Goal: Register for event/course

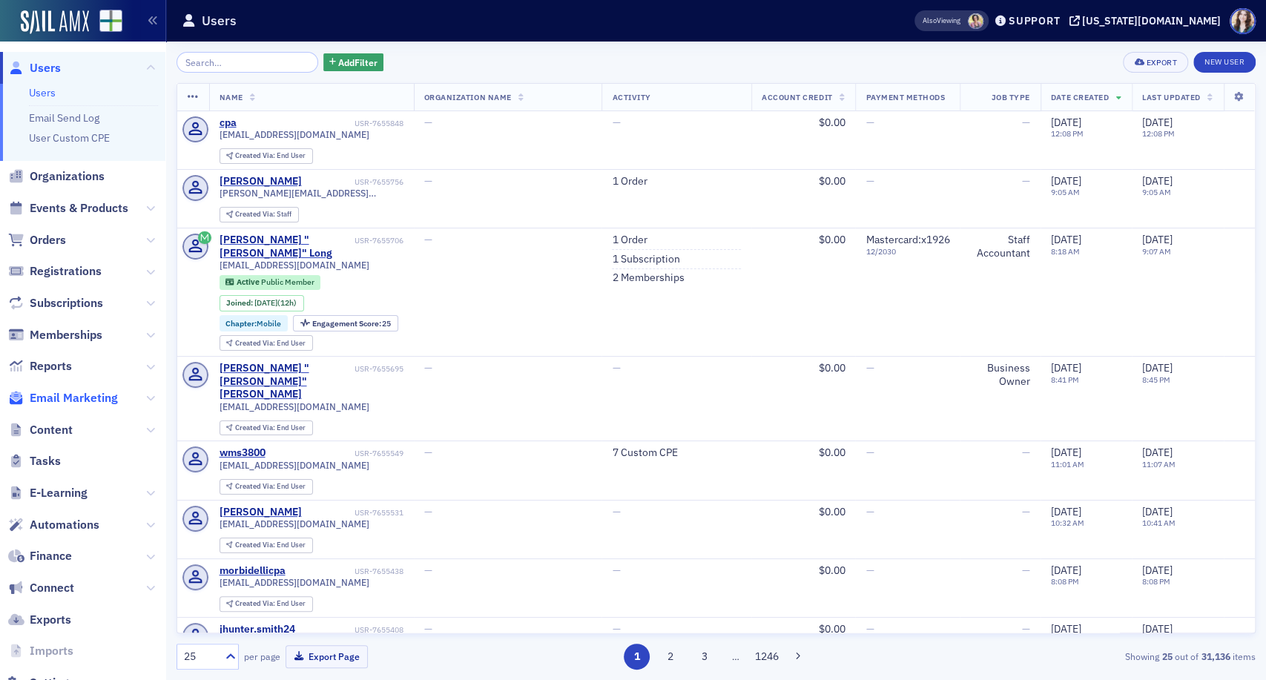
click at [59, 392] on span "Email Marketing" at bounding box center [74, 398] width 88 height 16
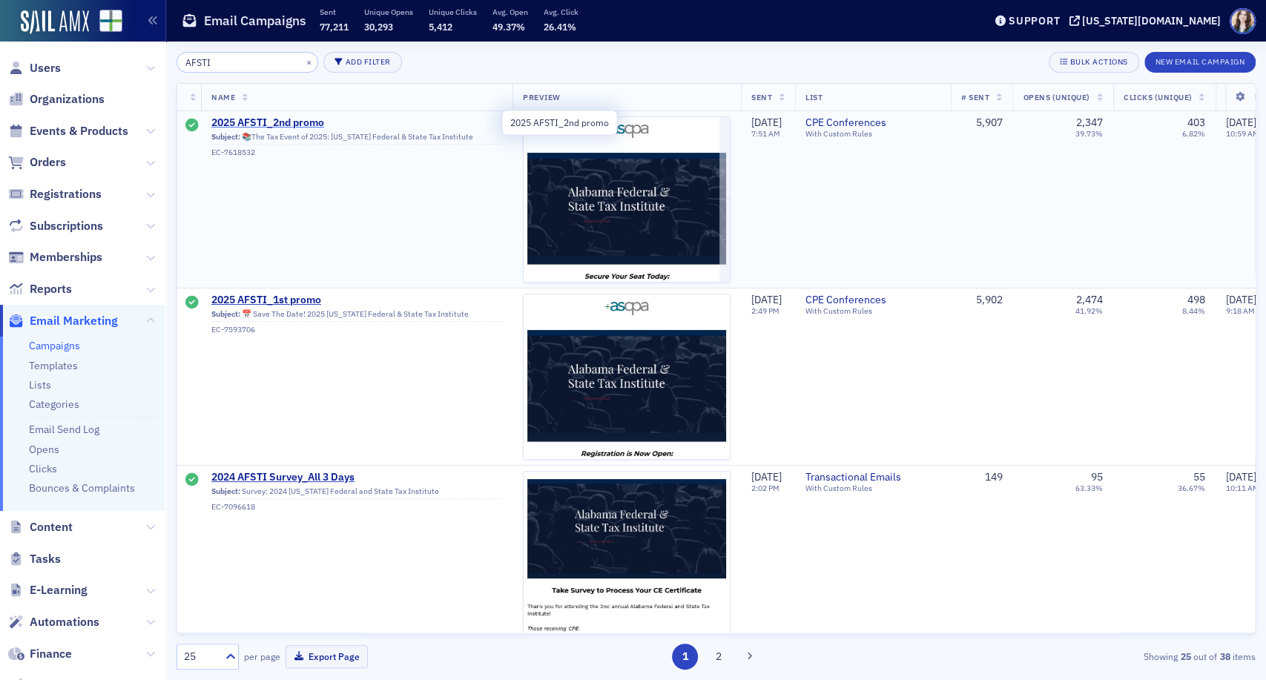
type input "AFSTI"
click at [239, 121] on span "2025 AFSTI_2nd promo" at bounding box center [356, 122] width 291 height 13
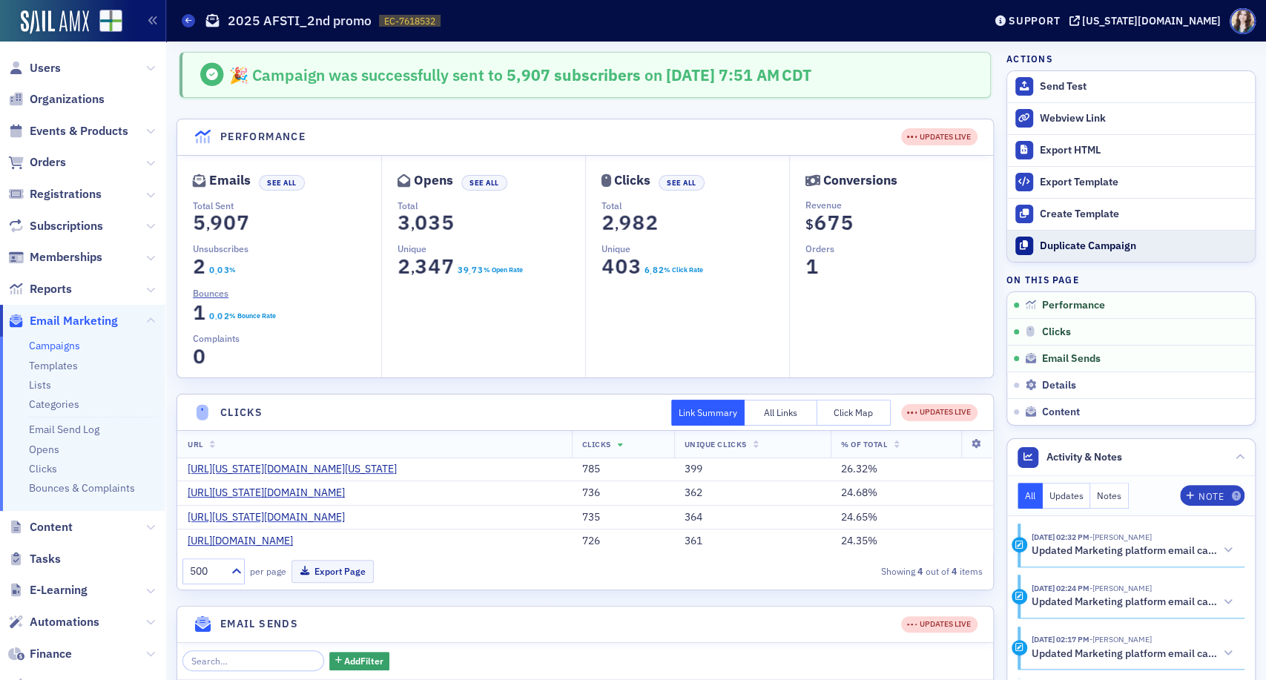
click at [1100, 257] on button "Duplicate Campaign" at bounding box center [1131, 246] width 248 height 32
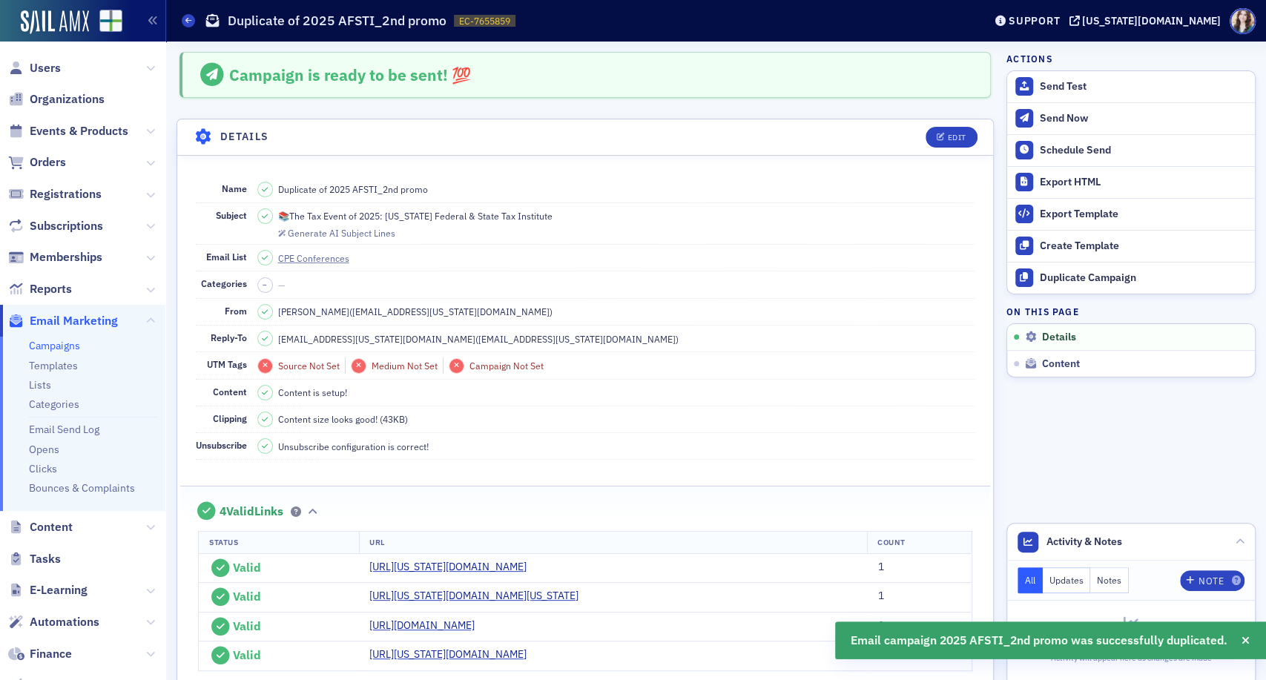
click at [933, 125] on header "Details Edit" at bounding box center [585, 137] width 816 height 36
click at [936, 134] on icon "button" at bounding box center [940, 137] width 9 height 8
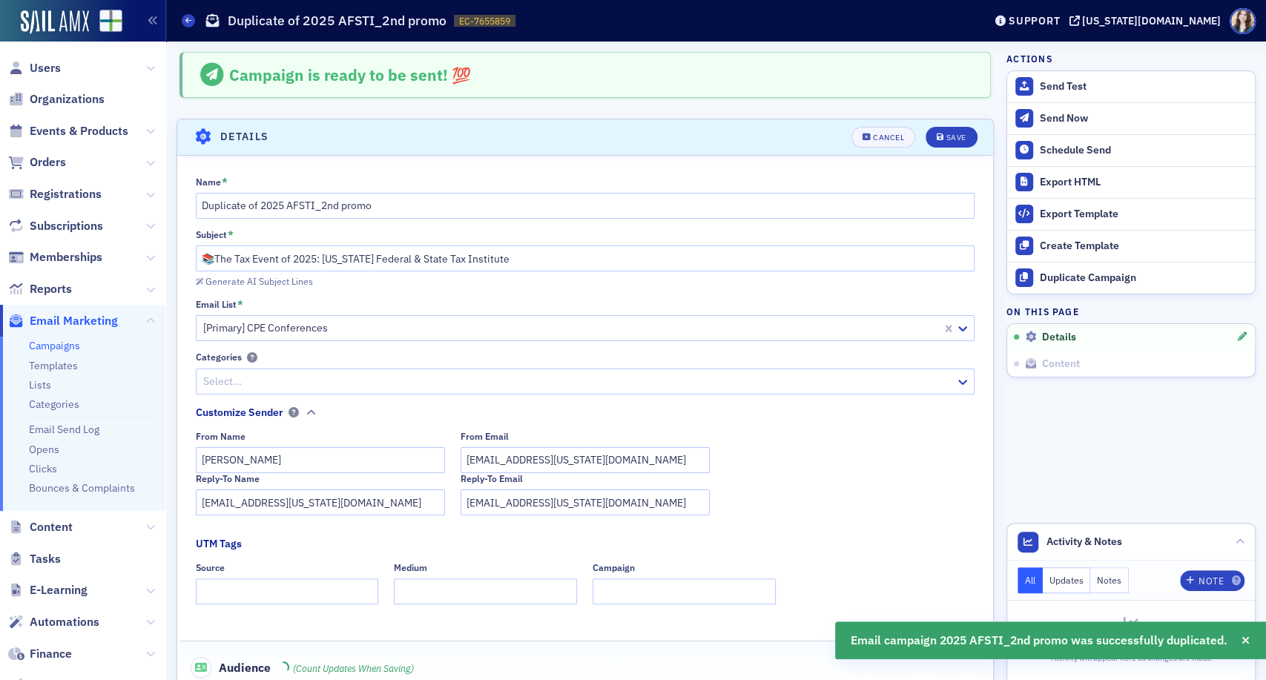
scroll to position [69, 0]
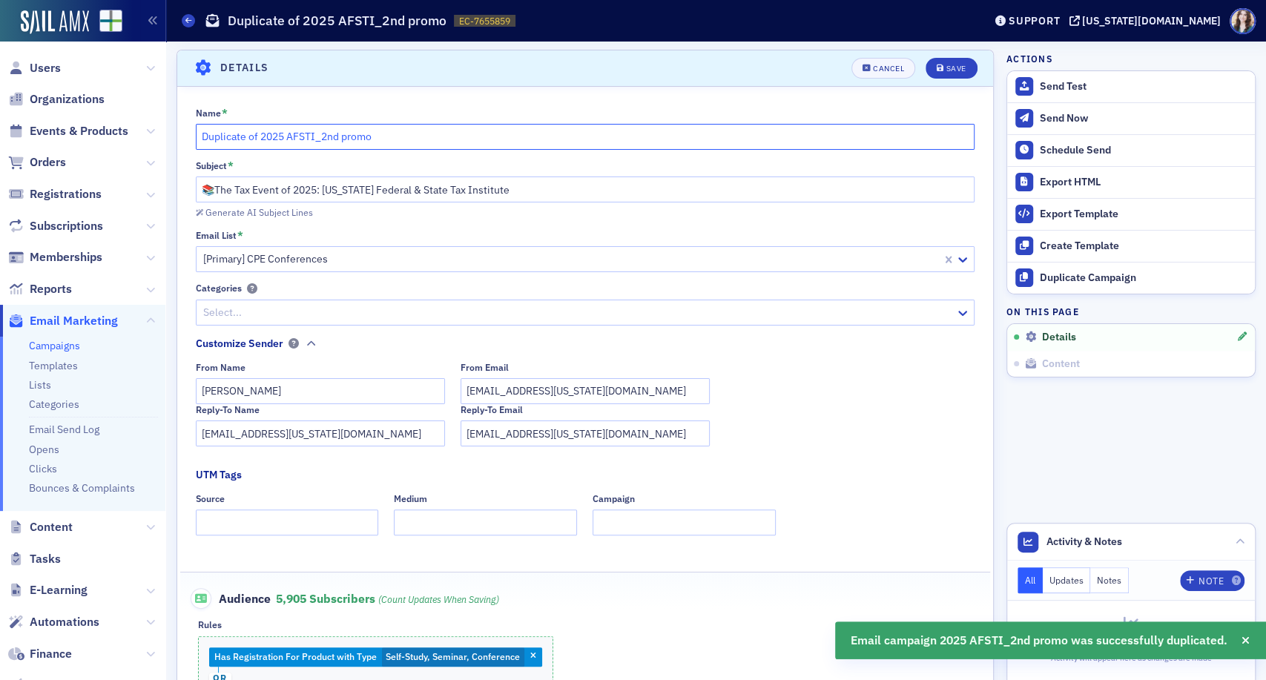
click at [333, 138] on input "Duplicate of 2025 AFSTI_2nd promo" at bounding box center [585, 137] width 779 height 26
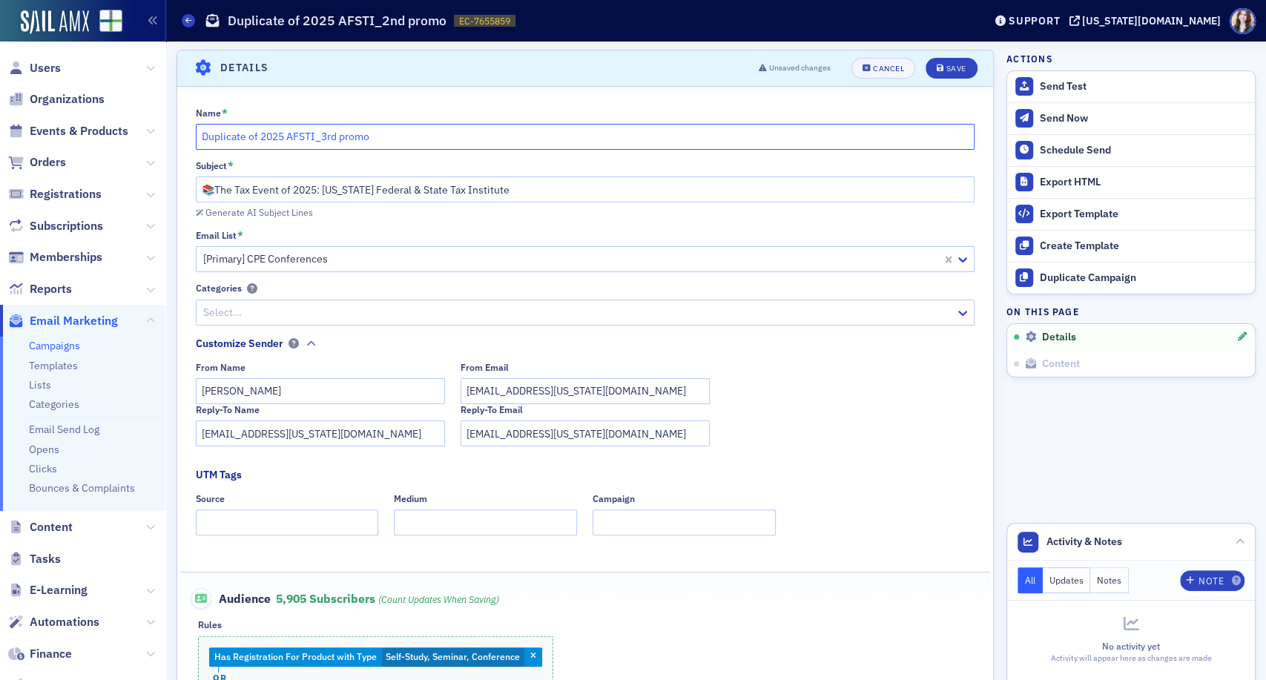
drag, startPoint x: 261, startPoint y: 142, endPoint x: 193, endPoint y: 153, distance: 69.0
click at [193, 153] on div "Name * Duplicate of 2025 AFSTI_3rd promo Subject * 📚The Tax Event of 2025: [US_…" at bounding box center [585, 461] width 816 height 707
type input "2025 AFSTI_3rd promo"
click at [255, 214] on div "Generate AI Subject Lines" at bounding box center [259, 212] width 108 height 8
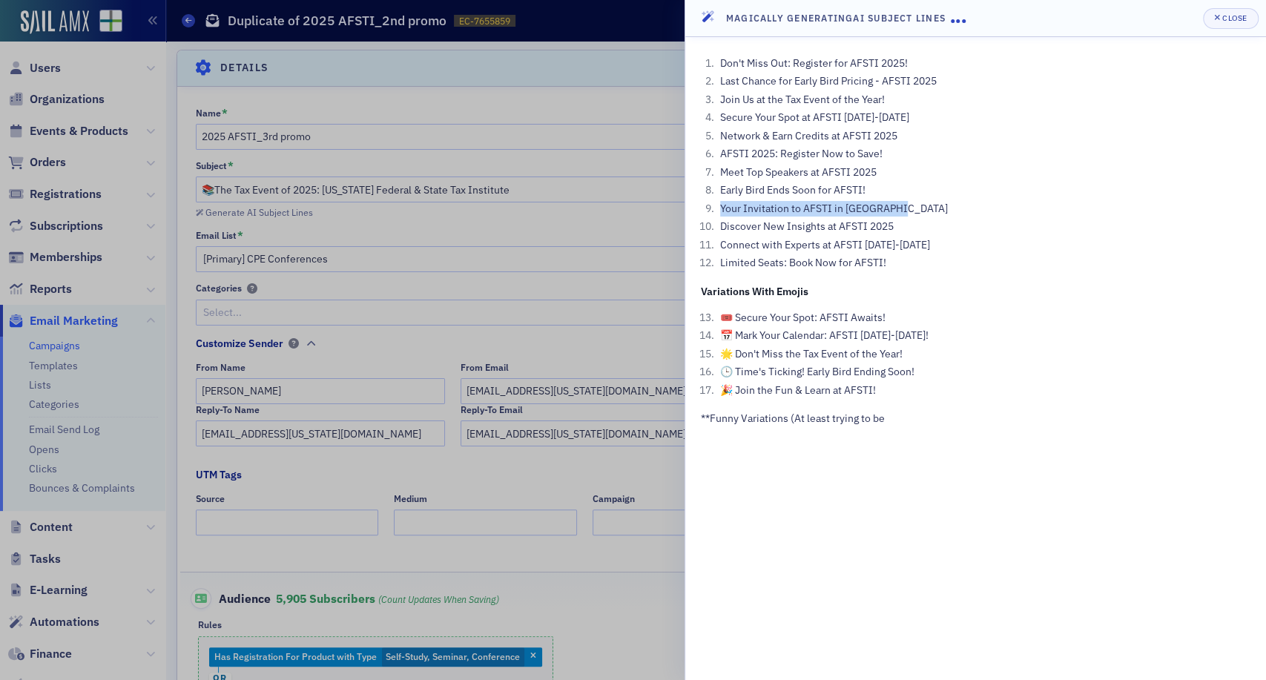
drag, startPoint x: 721, startPoint y: 208, endPoint x: 910, endPoint y: 215, distance: 189.2
click at [910, 215] on li "Your Invitation to AFSTI in [GEOGRAPHIC_DATA]" at bounding box center [983, 209] width 534 height 16
copy li "Your Invitation to AFSTI in [GEOGRAPHIC_DATA]"
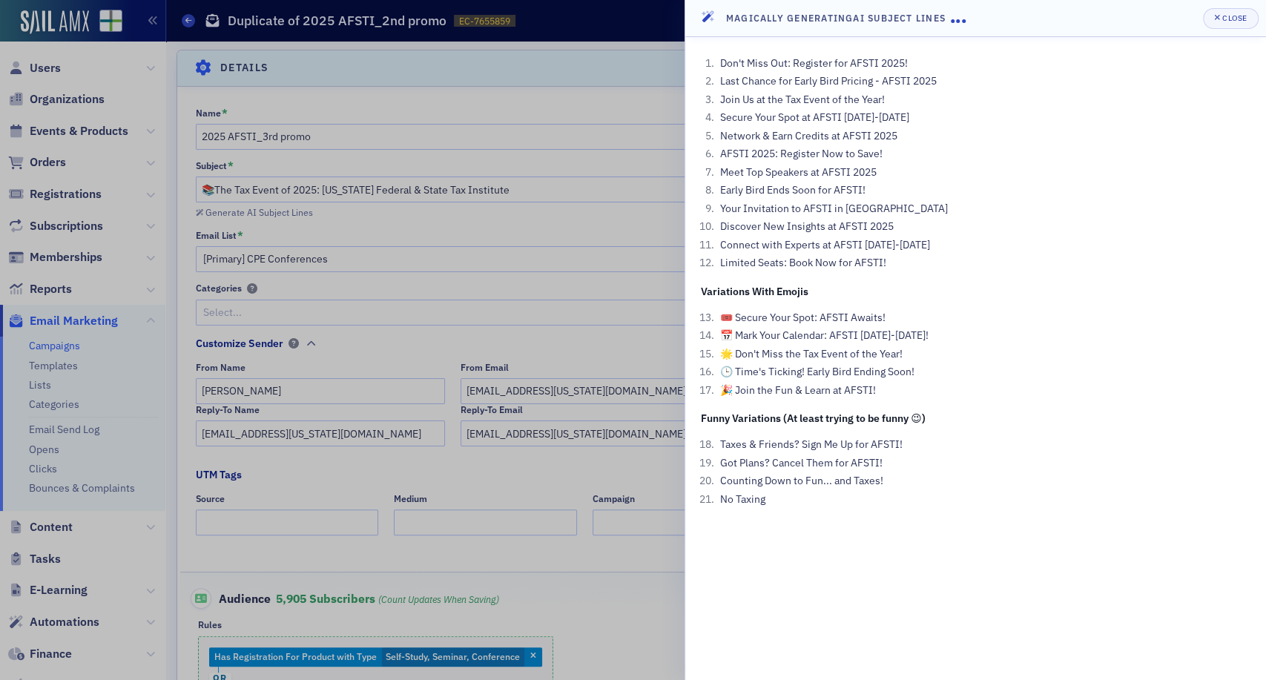
click at [569, 124] on div at bounding box center [633, 340] width 1266 height 680
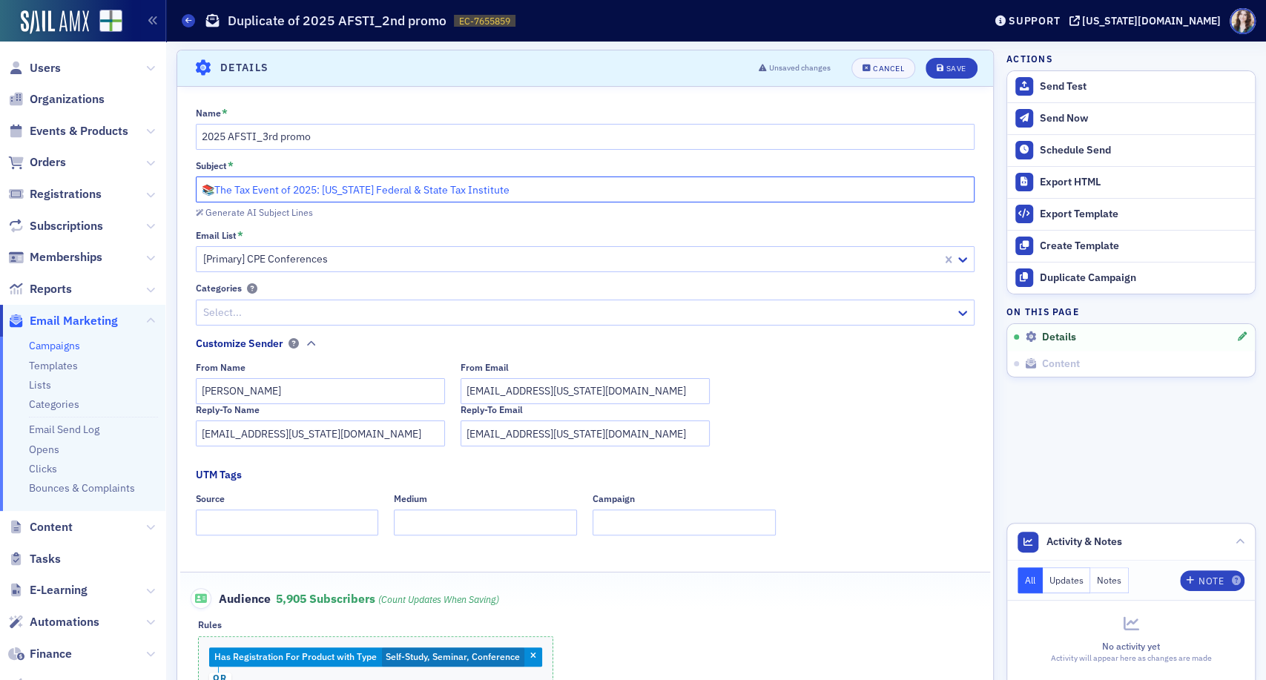
drag, startPoint x: 546, startPoint y: 199, endPoint x: 188, endPoint y: 179, distance: 357.9
click at [188, 179] on div "Name * 2025 AFSTI_3rd promo Subject * 📚The Tax Event of 2025: [US_STATE] Federa…" at bounding box center [585, 461] width 816 height 707
paste input "Your Invitation to AFSTI in [GEOGRAPHIC_DATA]"
drag, startPoint x: 408, startPoint y: 186, endPoint x: 391, endPoint y: 190, distance: 16.7
click at [391, 190] on input "Your Invitation to AFSTI in [GEOGRAPHIC_DATA] 🎟️" at bounding box center [585, 189] width 779 height 26
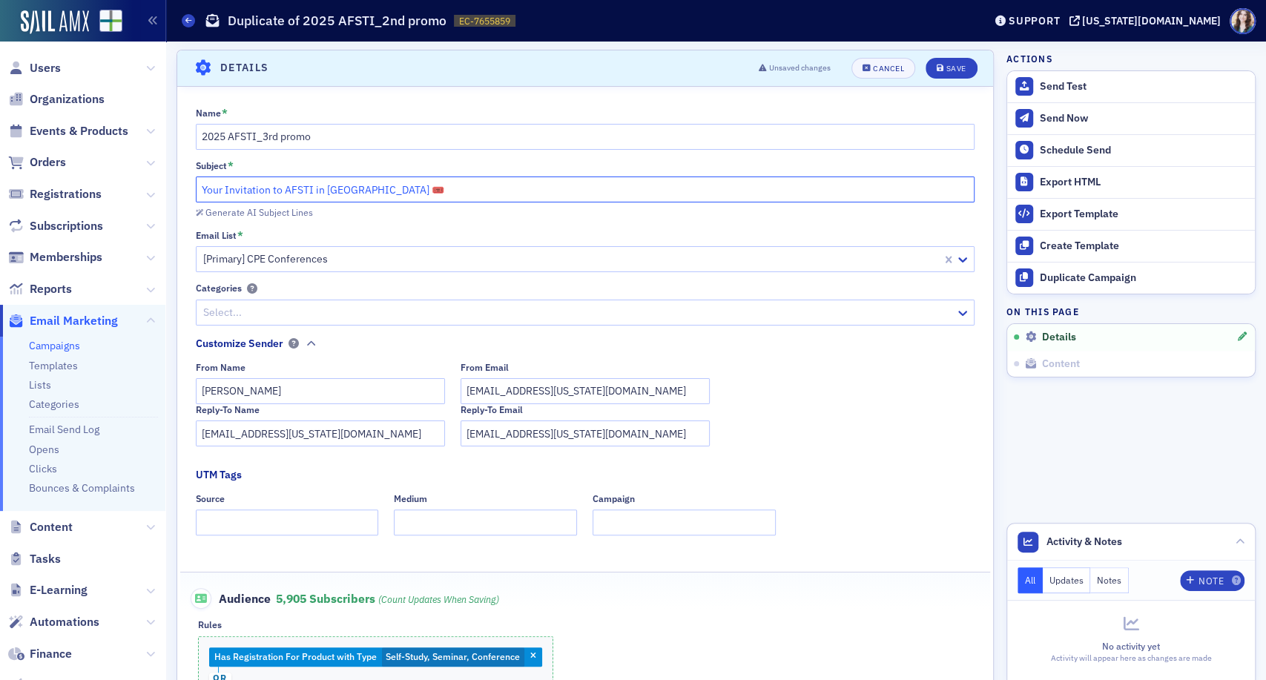
click at [203, 191] on input "Your Invitation to AFSTI in [GEOGRAPHIC_DATA] 🎟️" at bounding box center [585, 189] width 779 height 26
paste input "🎟️"
click at [462, 198] on input "🎟️Your Invitation to AFSTI in [GEOGRAPHIC_DATA] 🎟️" at bounding box center [585, 189] width 779 height 26
type input "🎟️Your Invitation to AFSTI in [GEOGRAPHIC_DATA]"
click at [925, 73] on button "Save" at bounding box center [950, 68] width 51 height 21
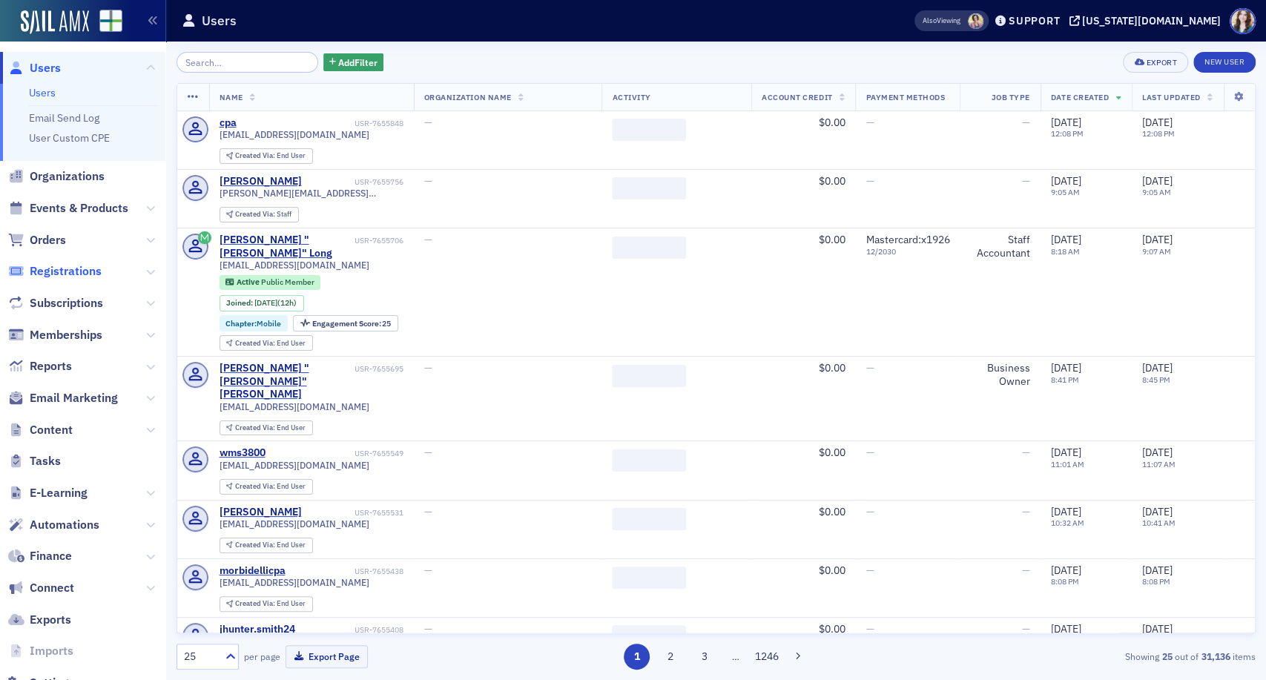
click at [53, 271] on span "Registrations" at bounding box center [66, 271] width 72 height 16
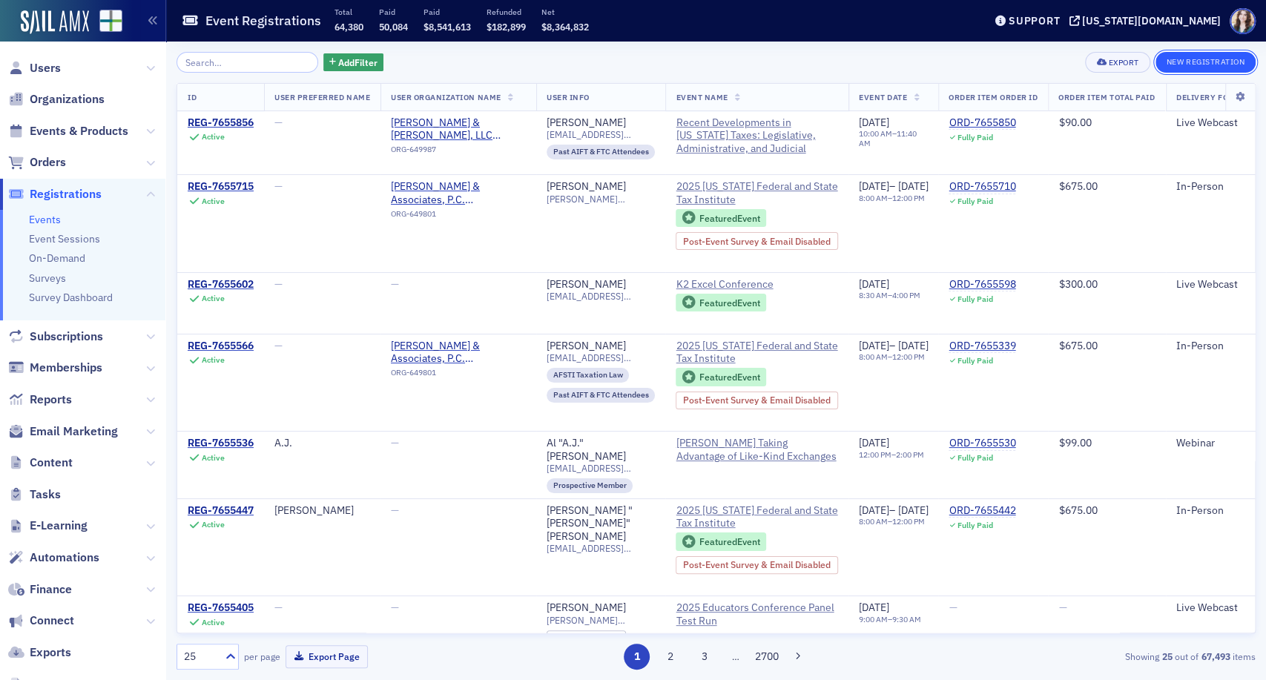
click at [1186, 60] on button "New Registration" at bounding box center [1205, 62] width 100 height 21
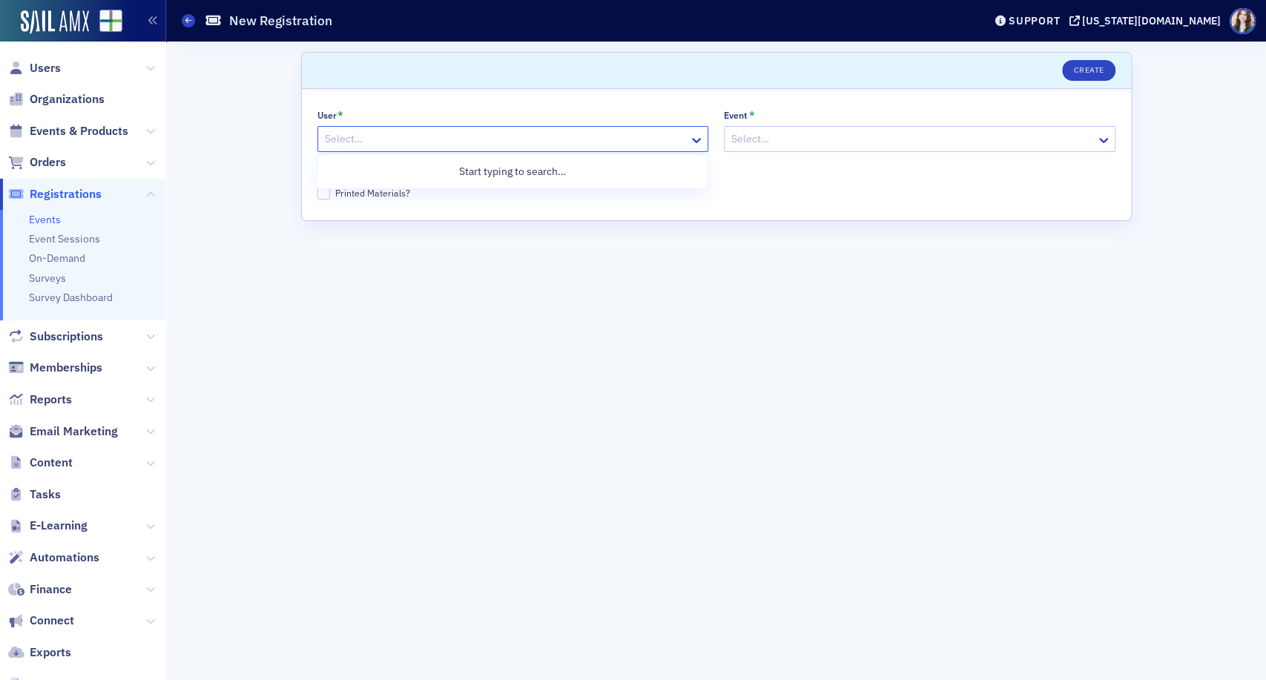
click at [491, 133] on div at bounding box center [505, 139] width 365 height 19
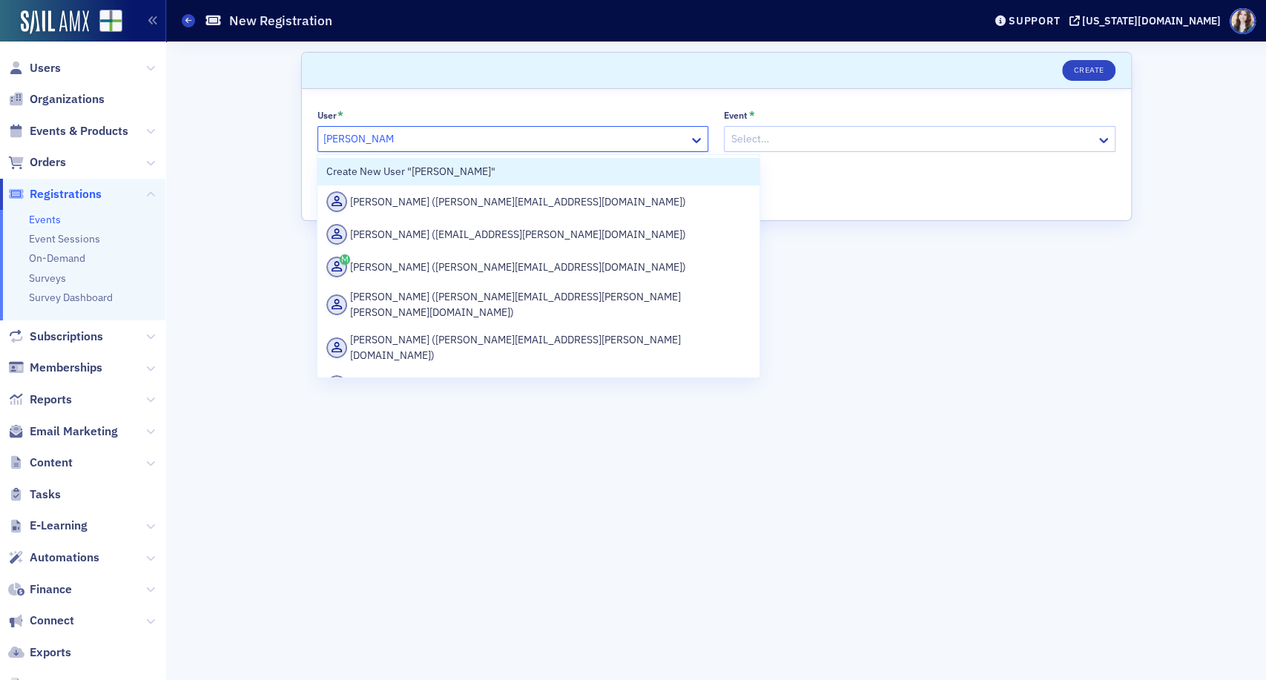
click at [374, 137] on input "robert hollman" at bounding box center [358, 139] width 71 height 16
type input "robert holman"
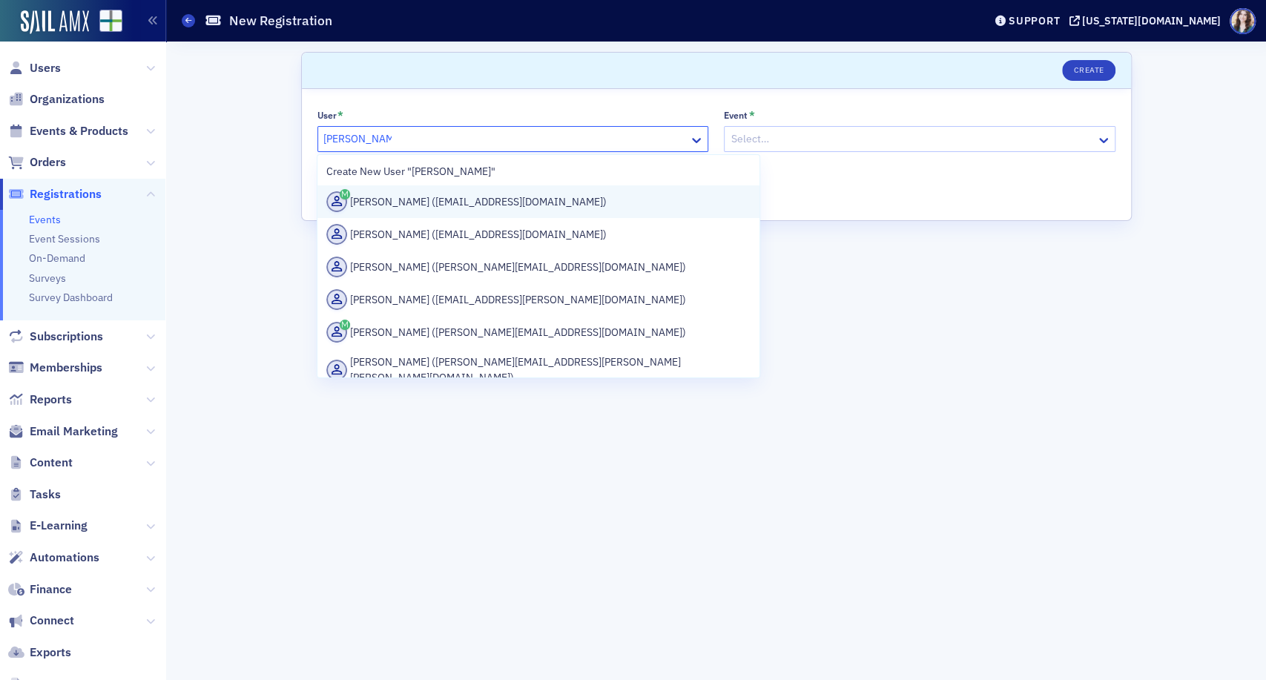
click at [472, 210] on div "Bob Holman (b.holmancpa@gmail.com)" at bounding box center [537, 201] width 423 height 21
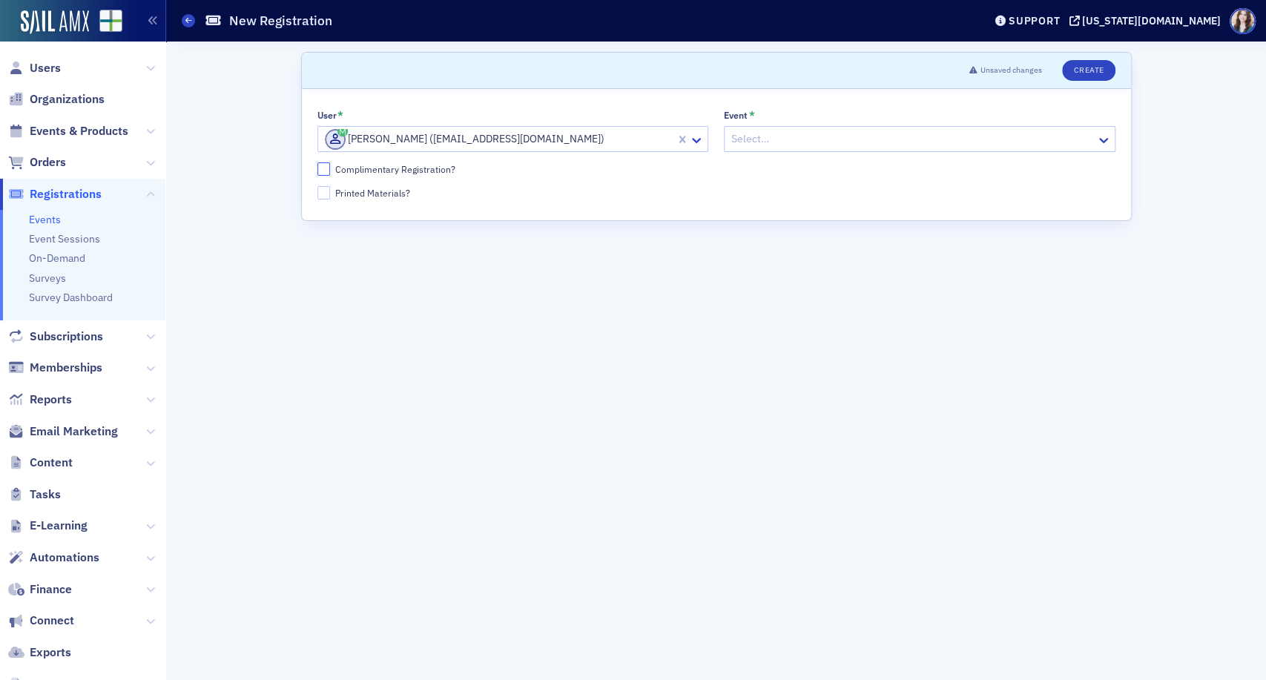
click at [321, 168] on input "Complimentary Registration?" at bounding box center [323, 168] width 13 height 13
checkbox input "true"
click at [809, 144] on div at bounding box center [912, 139] width 365 height 19
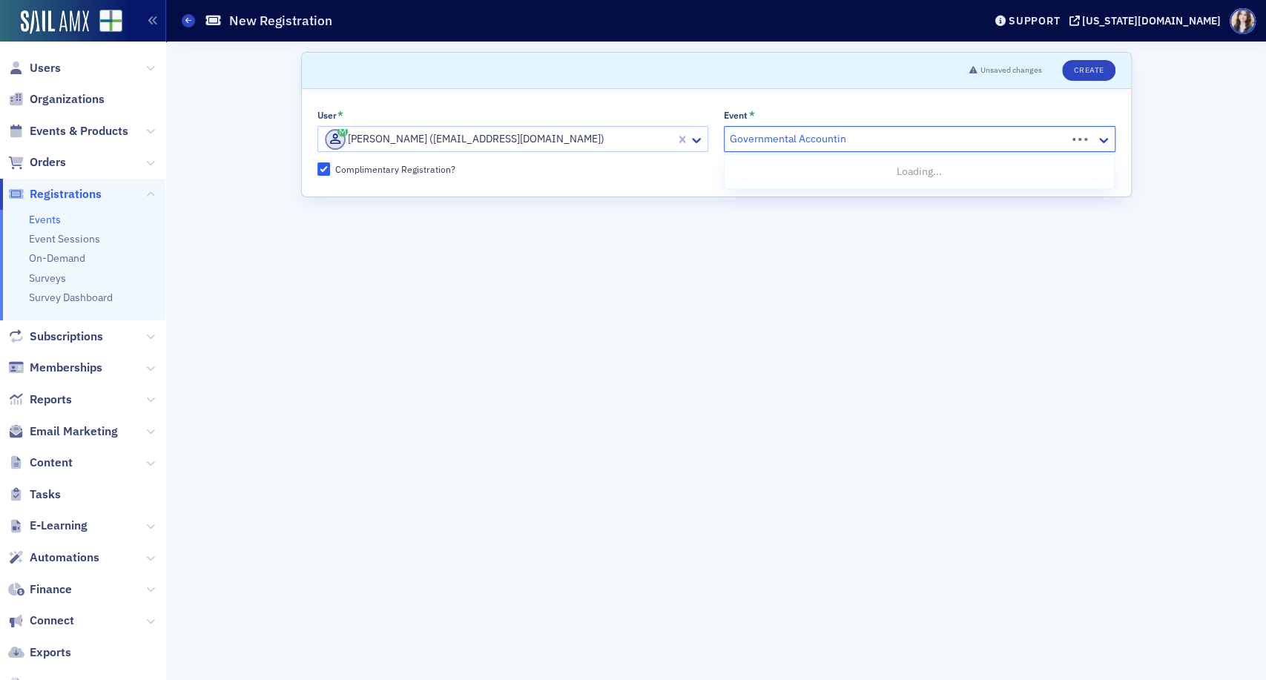
type input "Governmental Accounting"
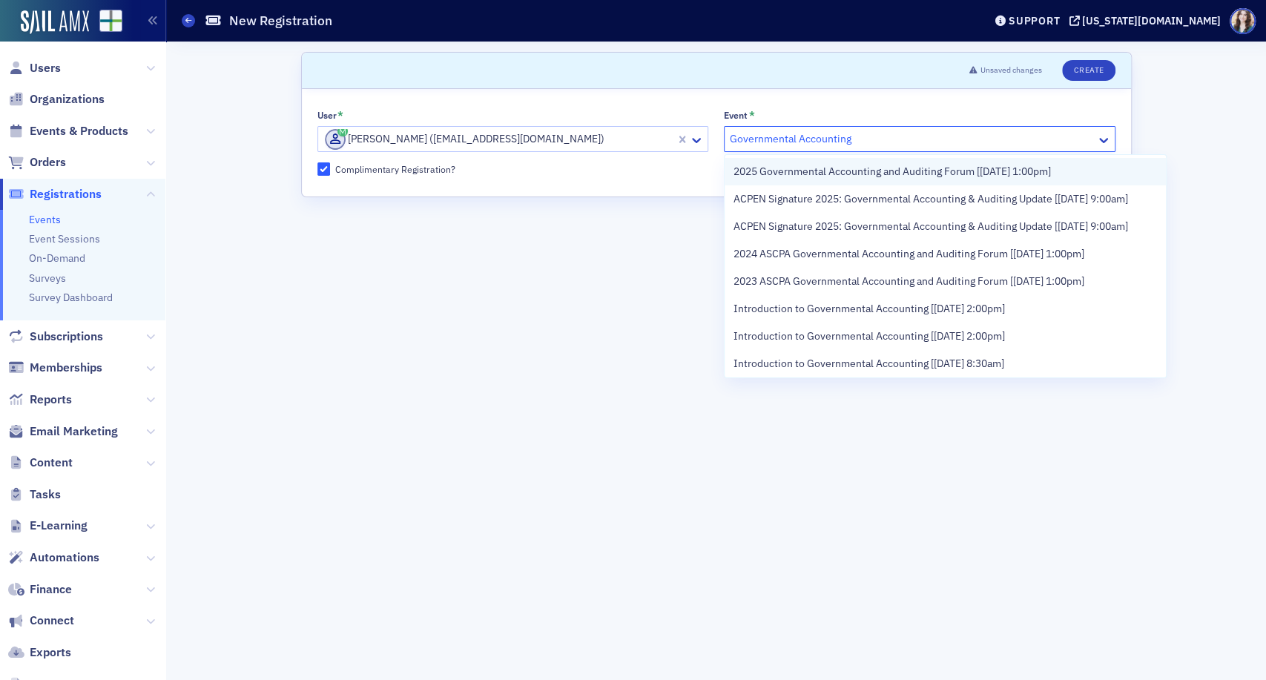
click at [827, 175] on span "2025 Governmental Accounting and Auditing Forum [12/8/2025 1:00pm]" at bounding box center [891, 172] width 317 height 16
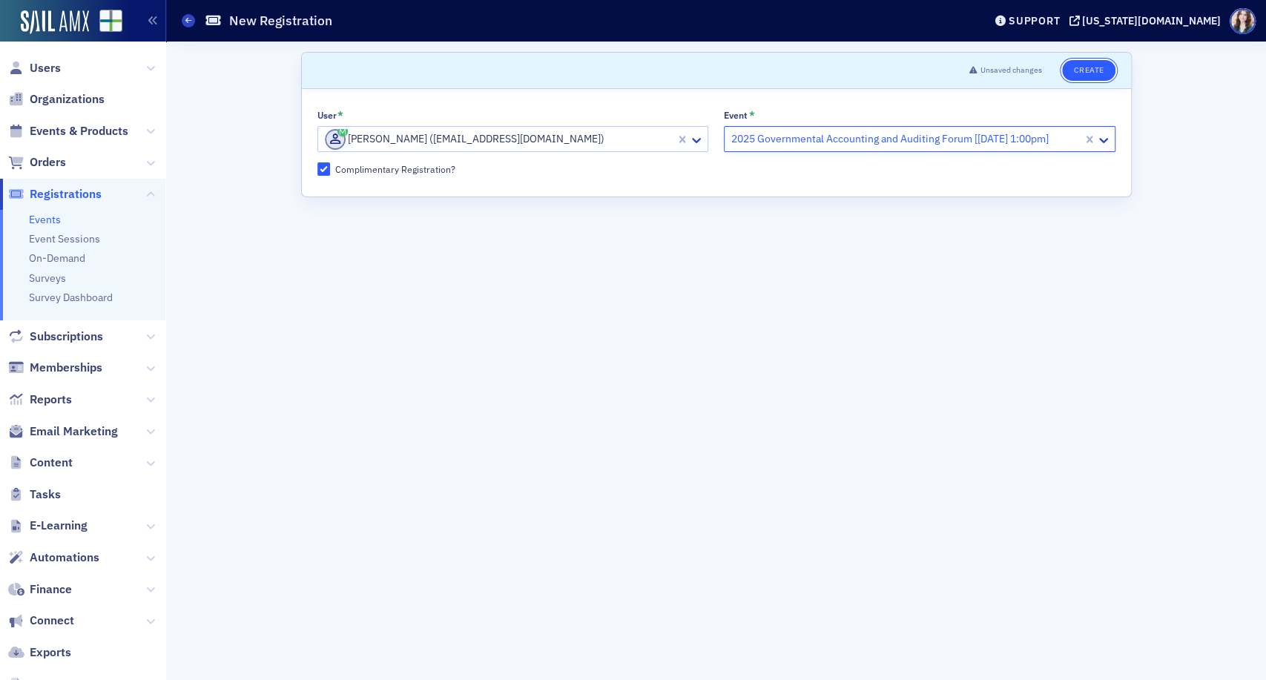
click at [1091, 70] on button "Create" at bounding box center [1088, 70] width 53 height 21
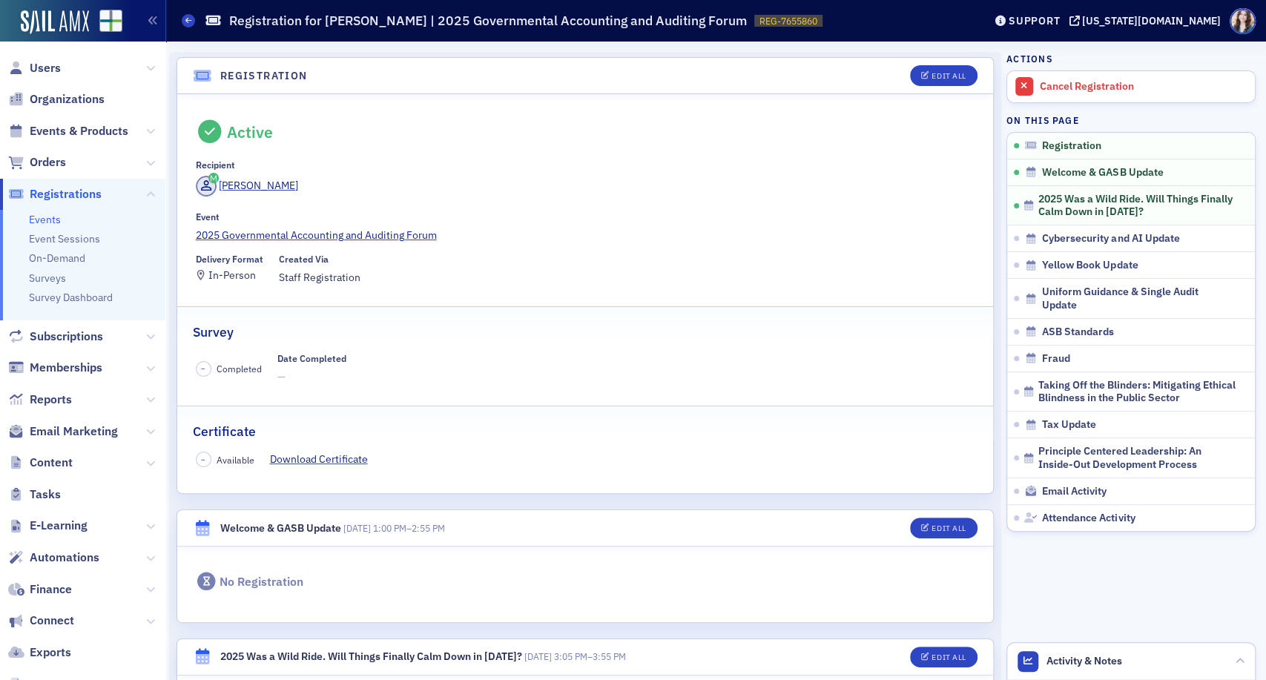
click at [524, 546] on header "Welcome & GASB Update 12/8/2025 1:00 PM – 2:55 PM Edit All" at bounding box center [585, 528] width 816 height 36
click at [58, 124] on span "Events & Products" at bounding box center [79, 131] width 99 height 16
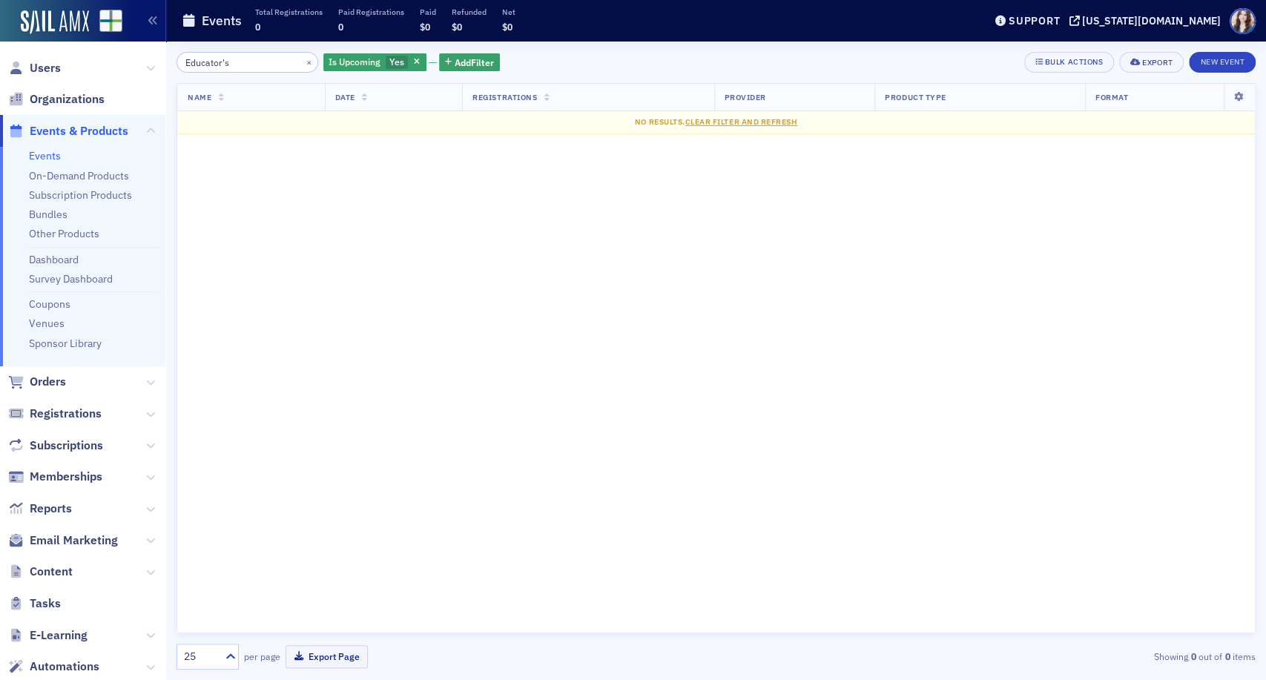
drag, startPoint x: 234, startPoint y: 63, endPoint x: 219, endPoint y: 65, distance: 14.3
click at [219, 65] on input "Educator's" at bounding box center [247, 62] width 142 height 21
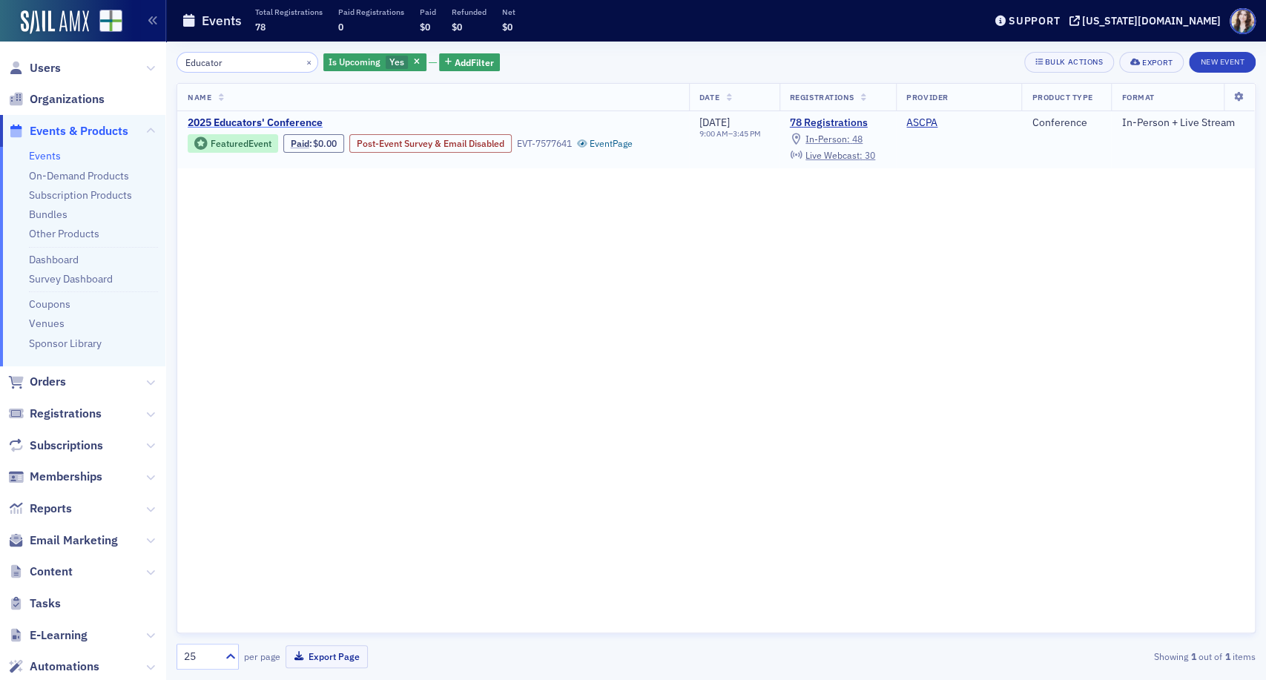
type input "Educator"
click at [297, 119] on span "2025 Educators' Conference" at bounding box center [312, 122] width 249 height 13
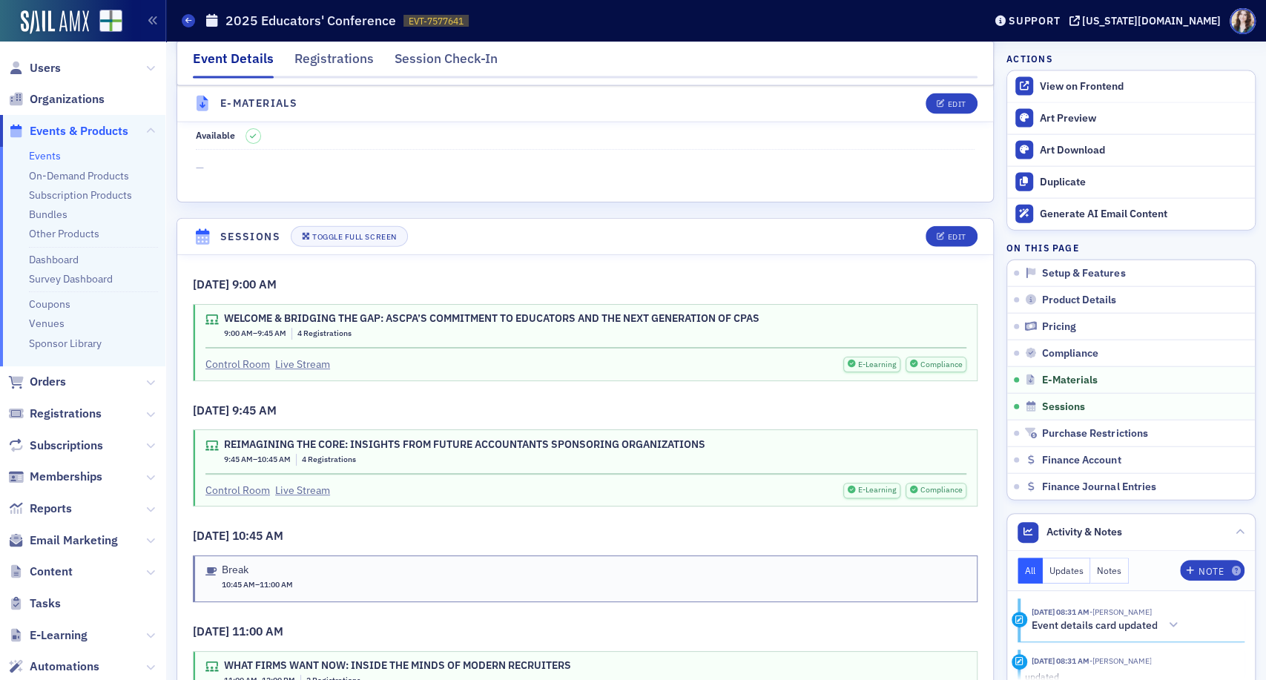
scroll to position [2306, 0]
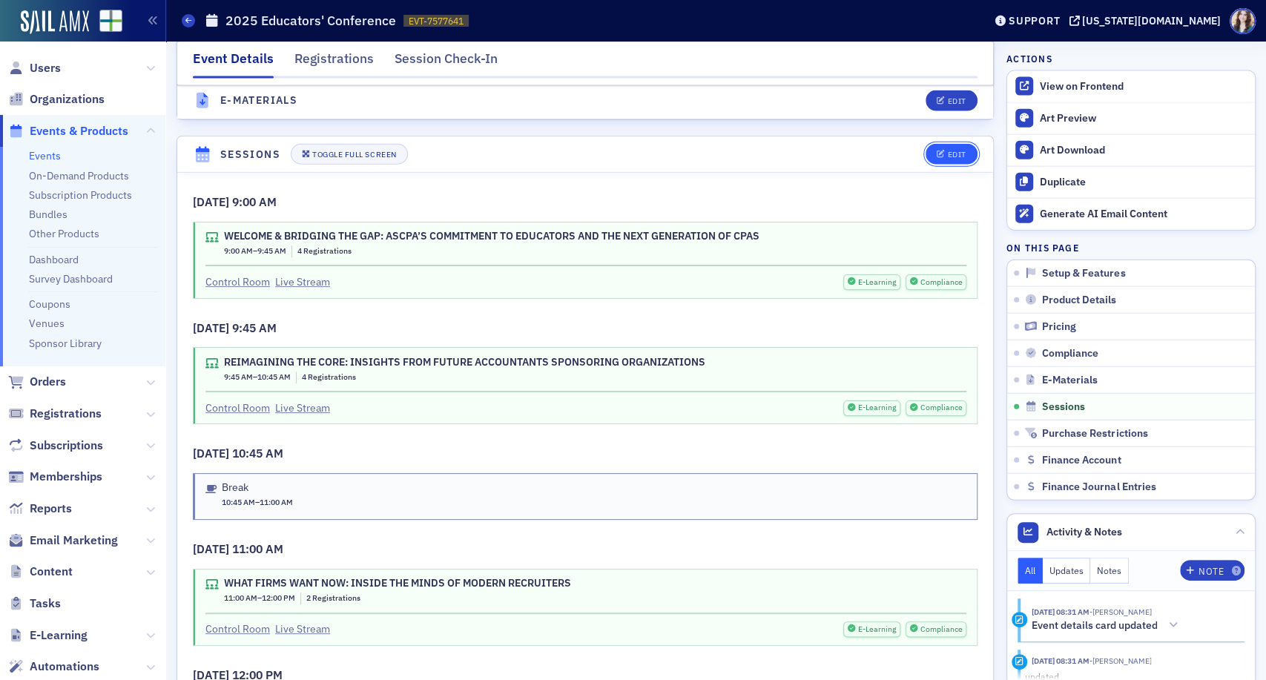
click at [939, 144] on button "Edit" at bounding box center [950, 154] width 51 height 21
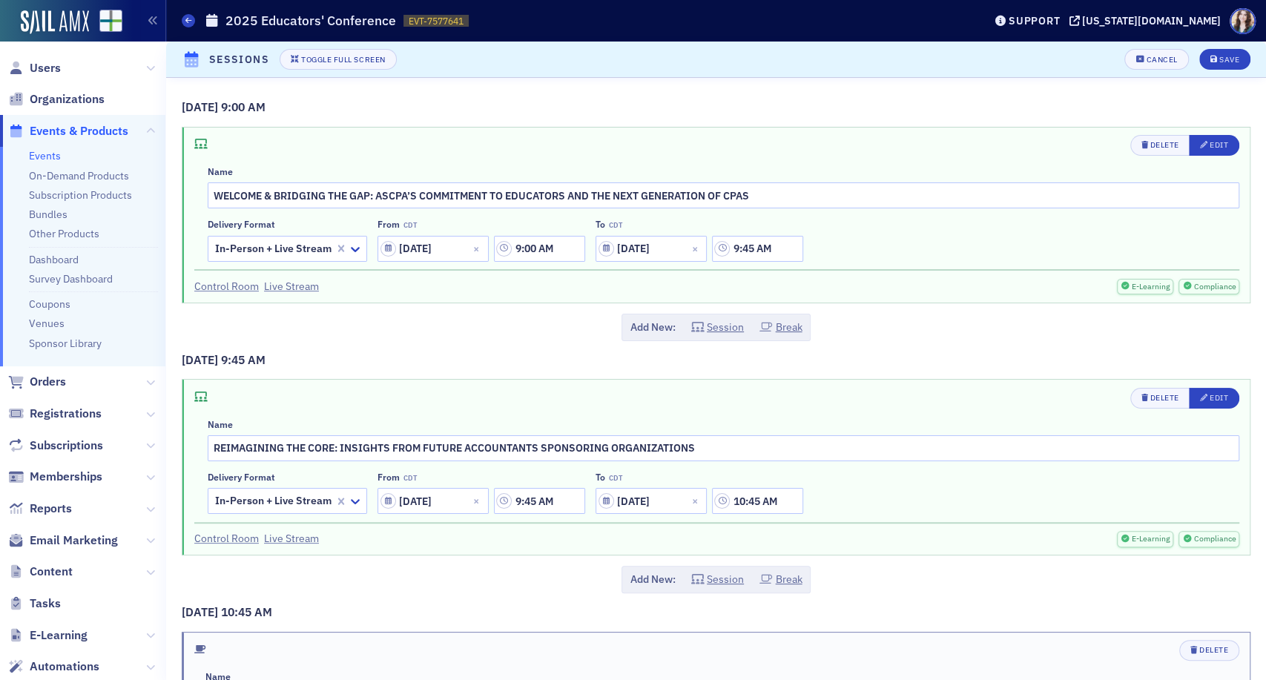
scroll to position [82, 0]
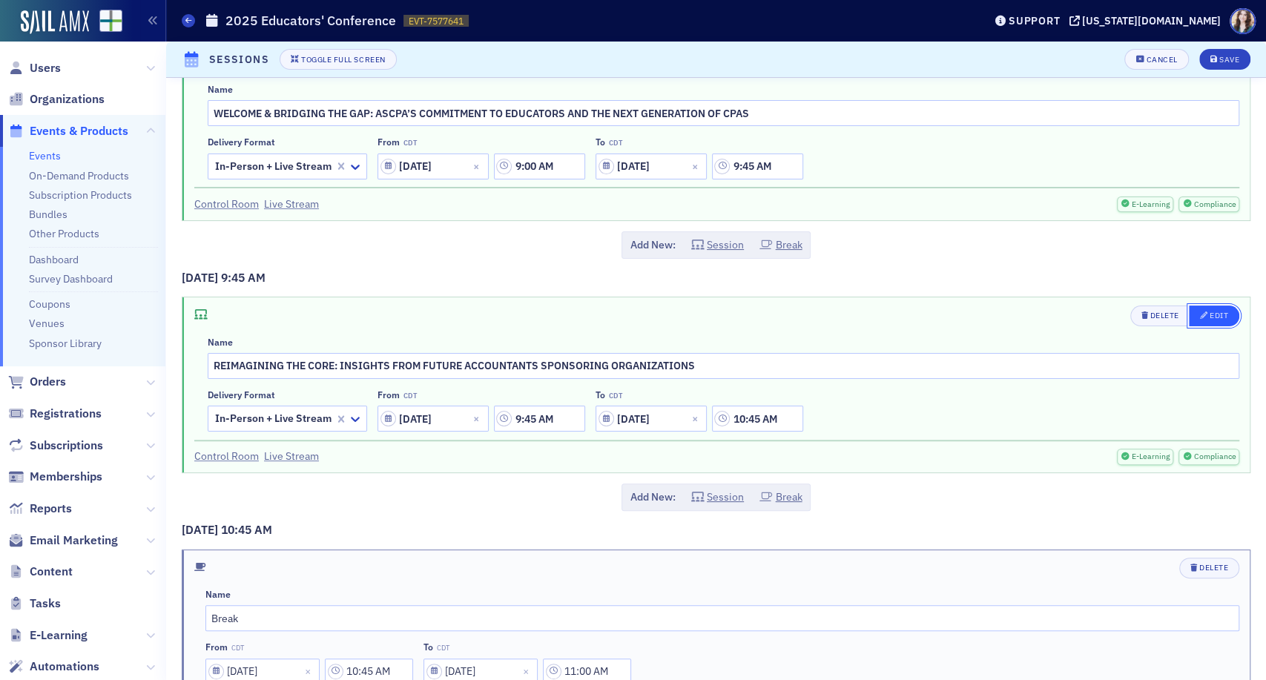
click at [1216, 320] on button "Edit" at bounding box center [1213, 315] width 50 height 21
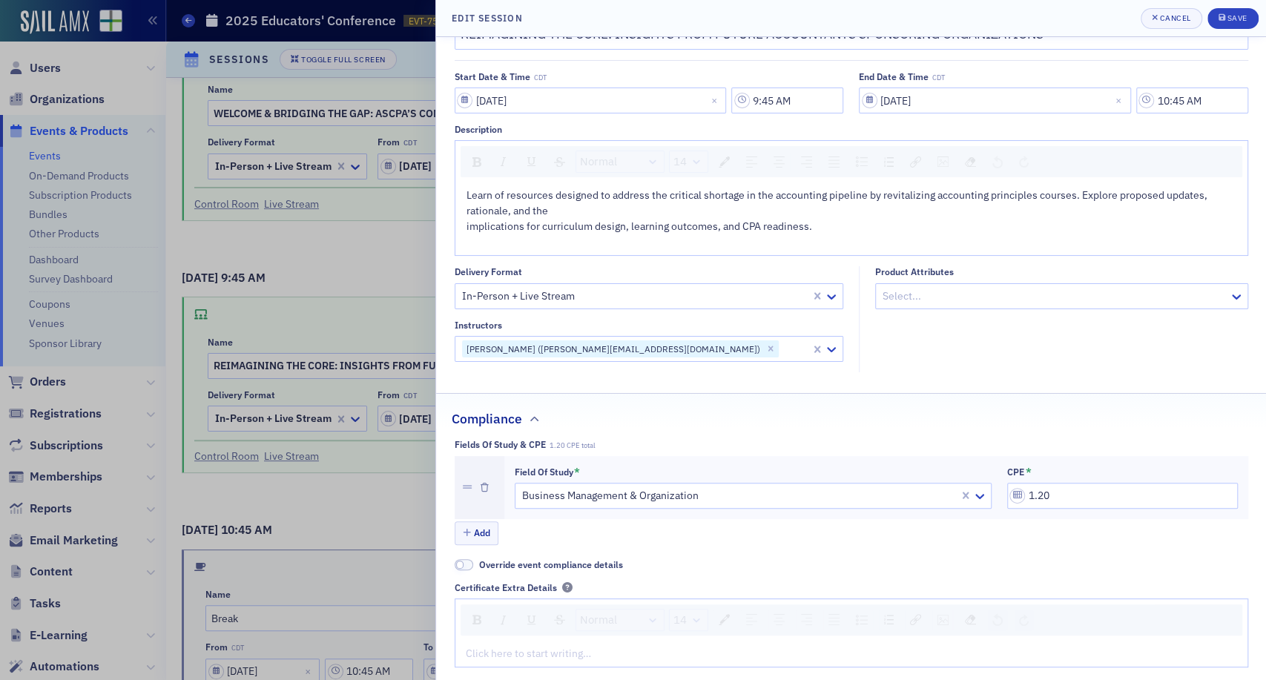
click at [781, 348] on div at bounding box center [795, 349] width 30 height 19
click at [950, 360] on fieldset "Product Attributes Select..." at bounding box center [1057, 319] width 397 height 106
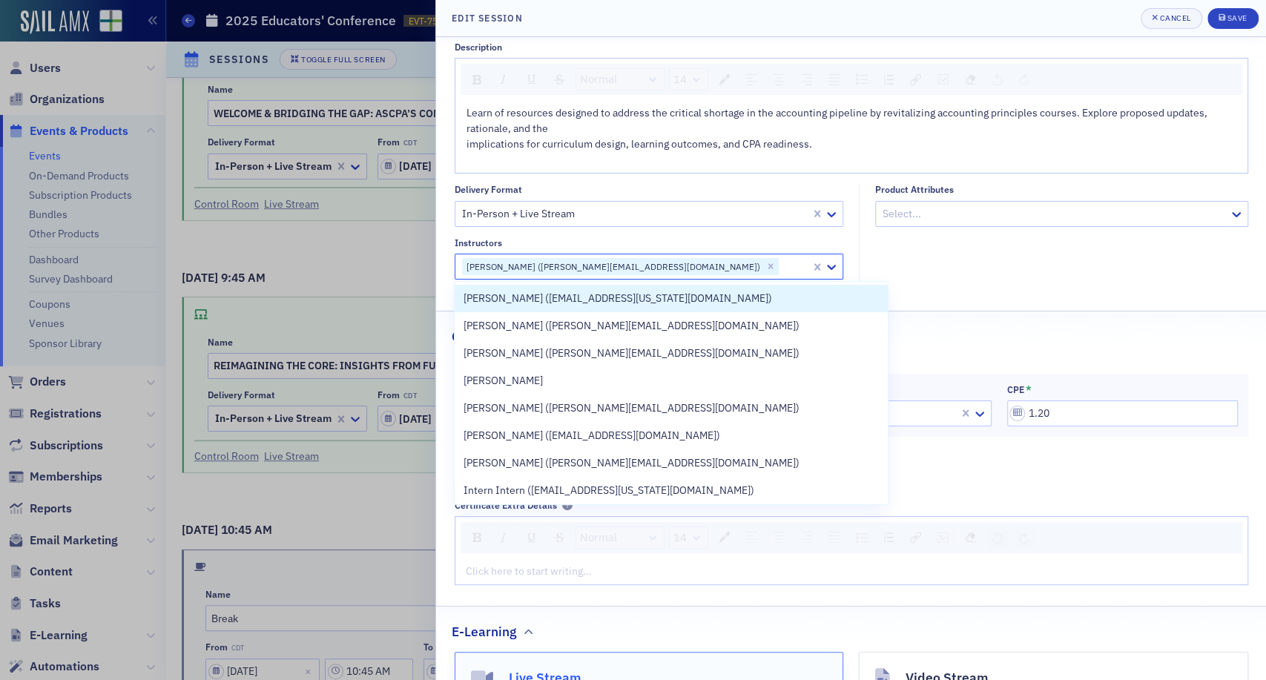
click at [780, 268] on div at bounding box center [795, 266] width 30 height 19
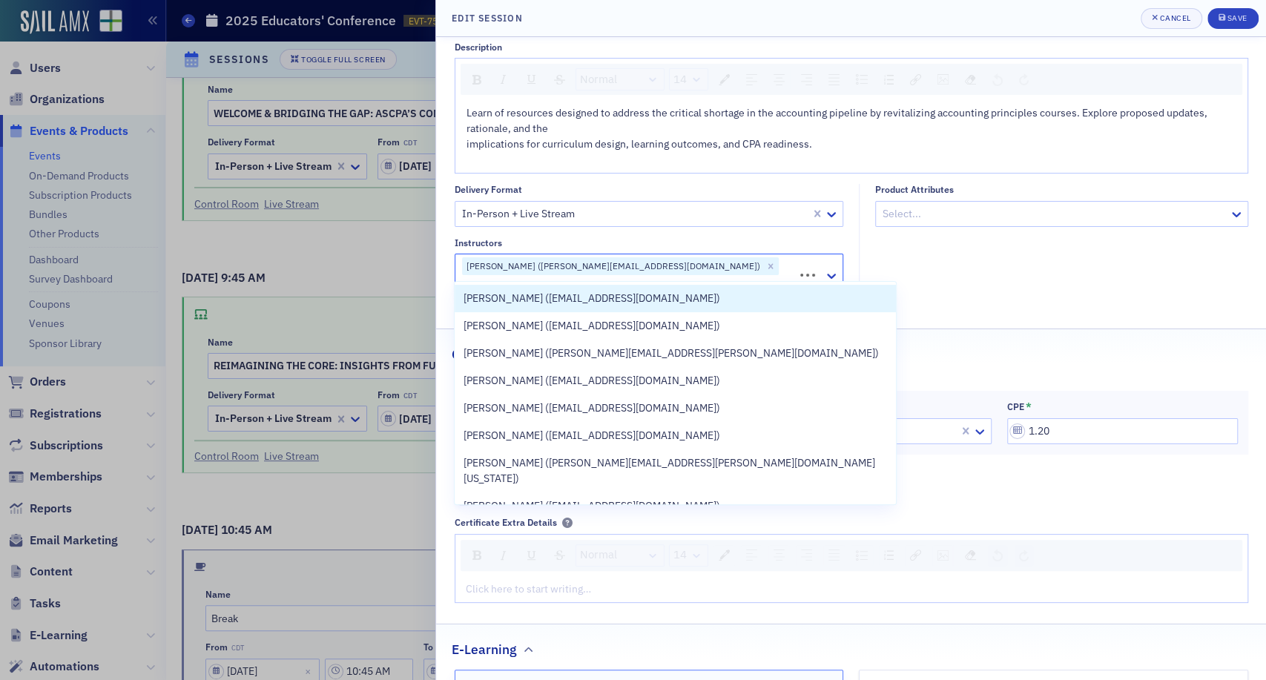
type input "bryant bernal"
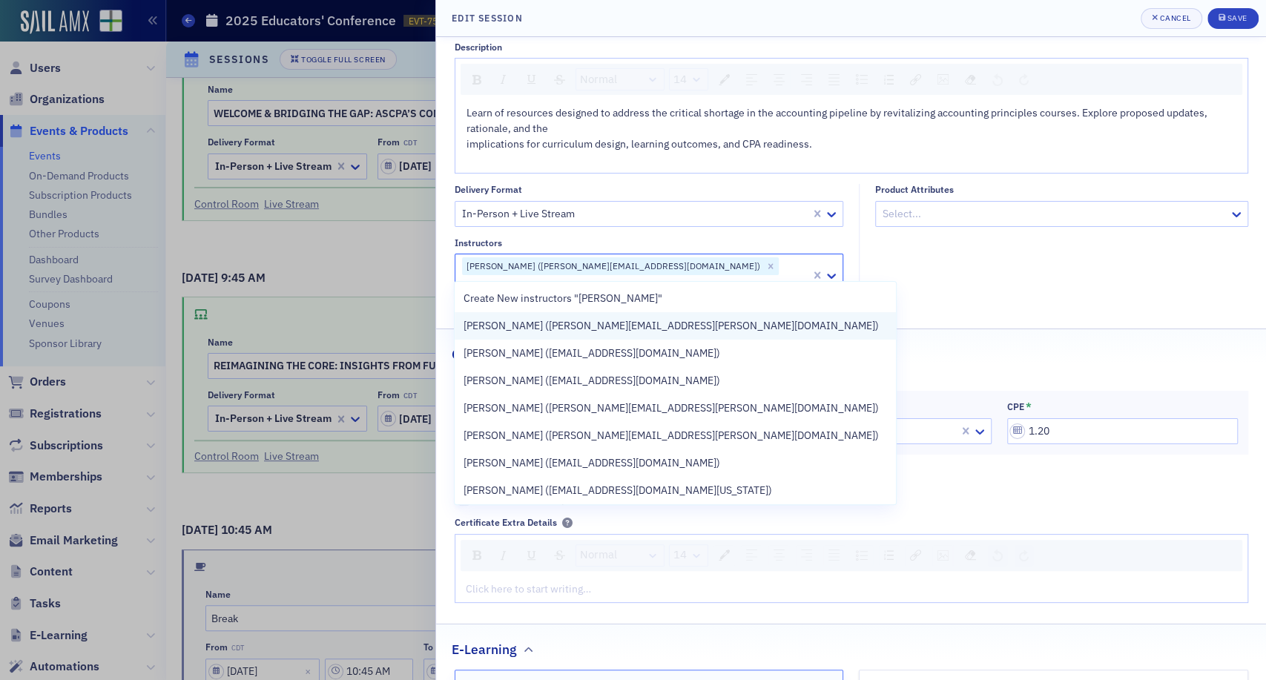
click at [687, 330] on div "Bryant Bernal (bryant.bernal@aaahq.org)" at bounding box center [674, 326] width 423 height 16
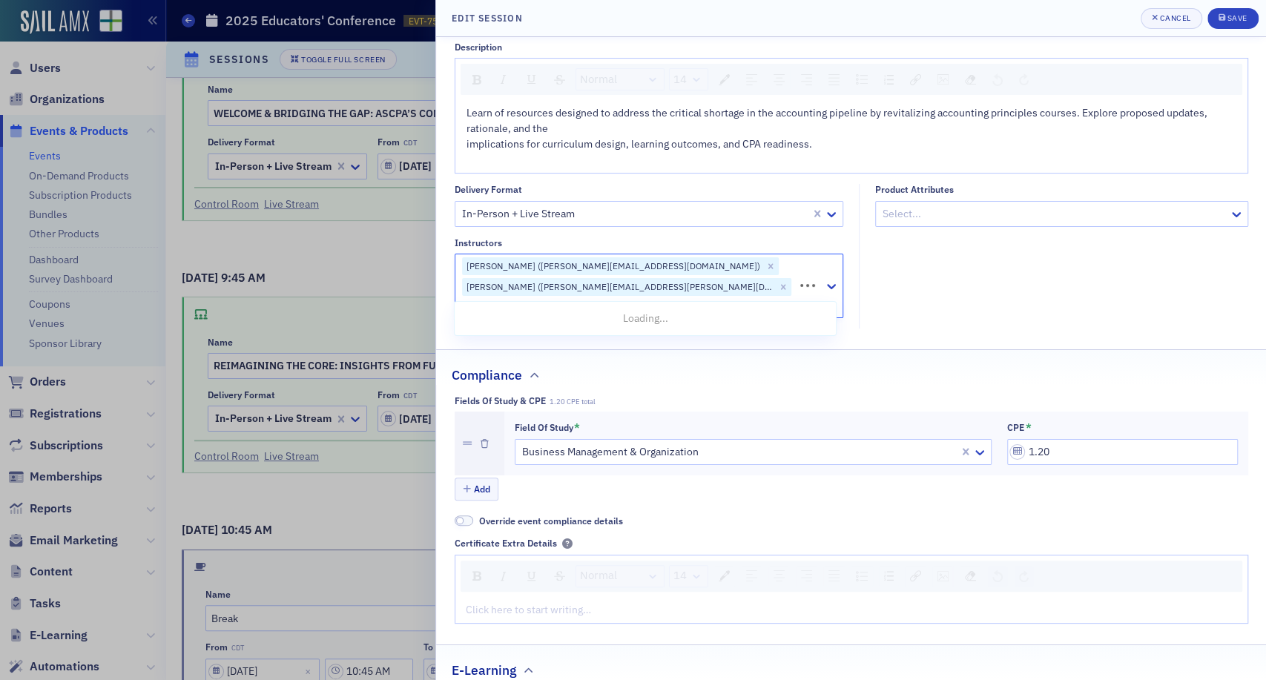
type input "a"
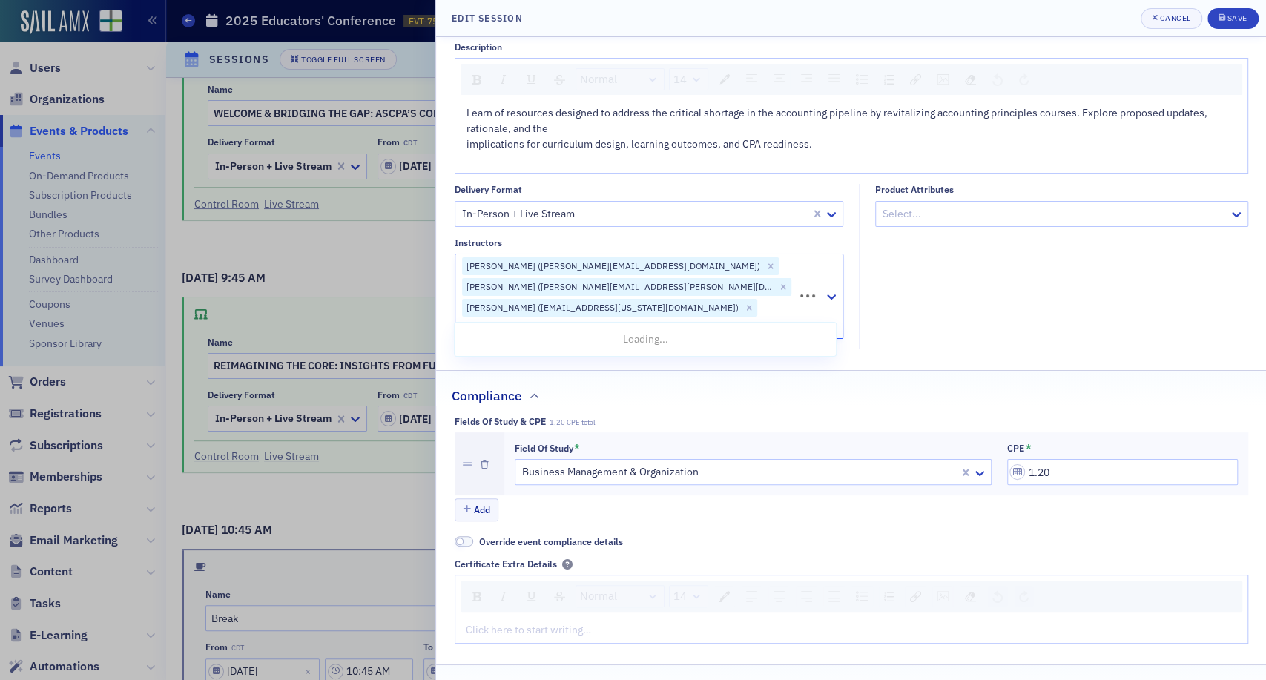
type input "cathy scott"
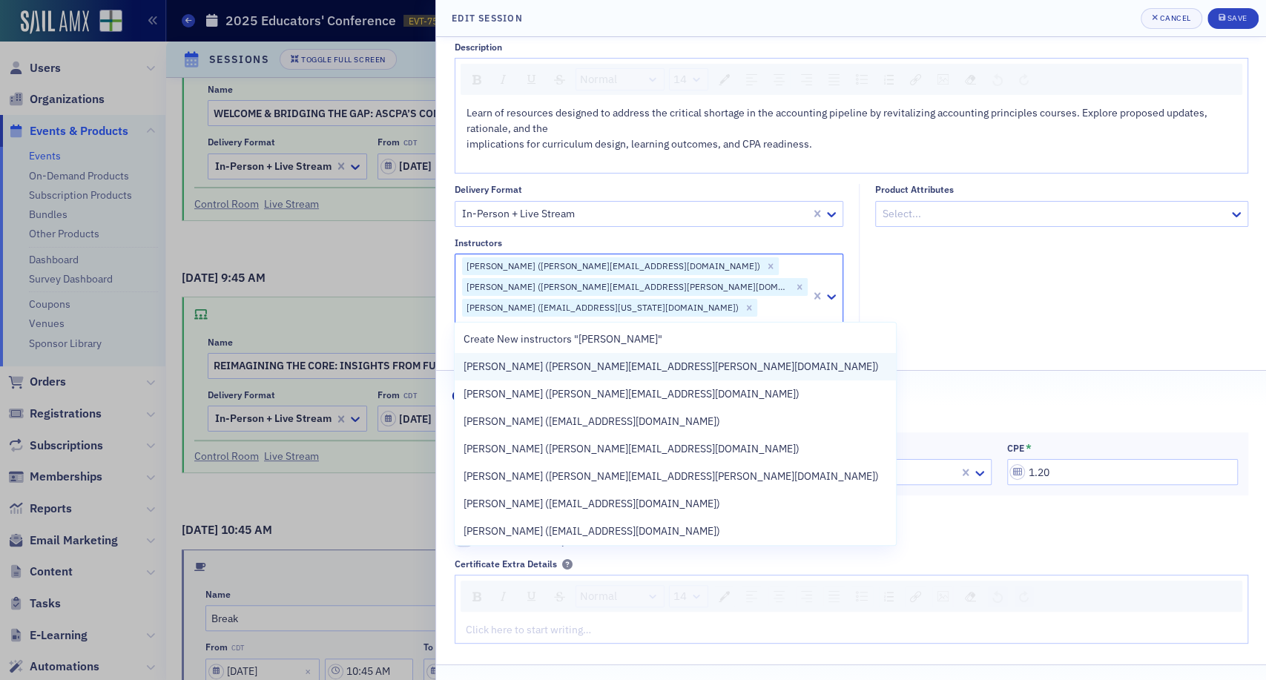
click at [676, 373] on div "Cathy Scott (cathy.scott@untdallas.edu)" at bounding box center [674, 367] width 423 height 16
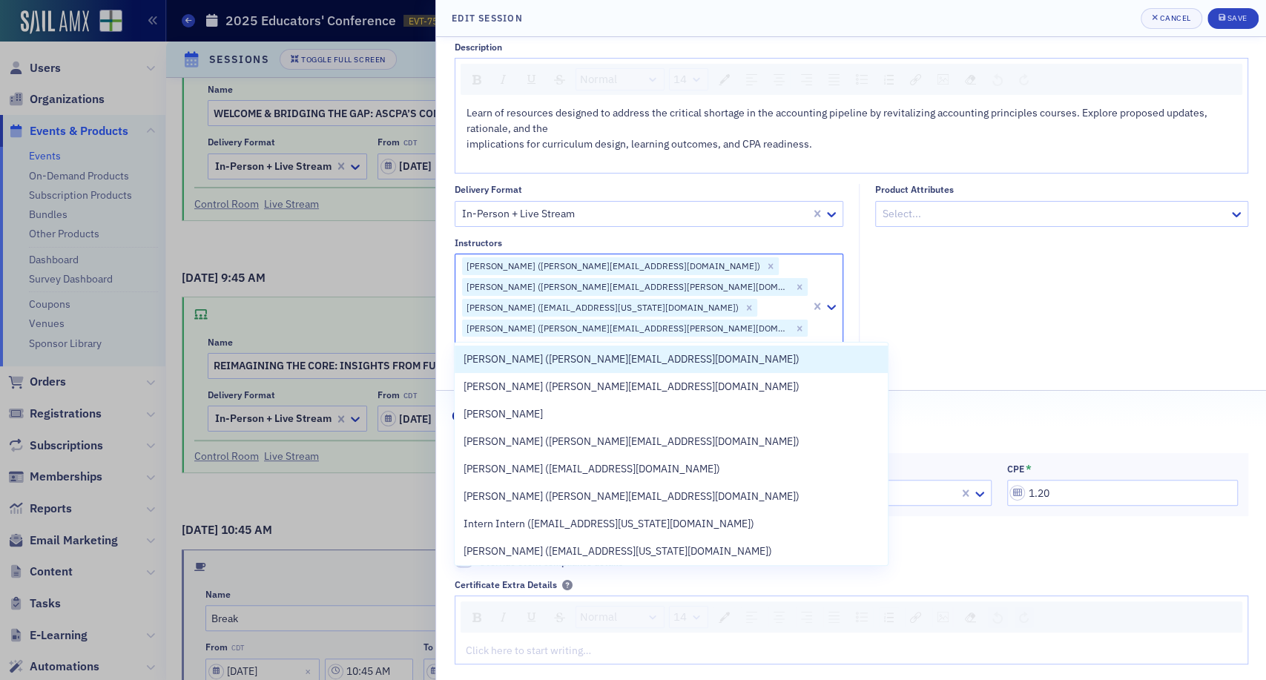
click at [1076, 331] on fieldset "Product Attributes Select..." at bounding box center [1057, 276] width 397 height 185
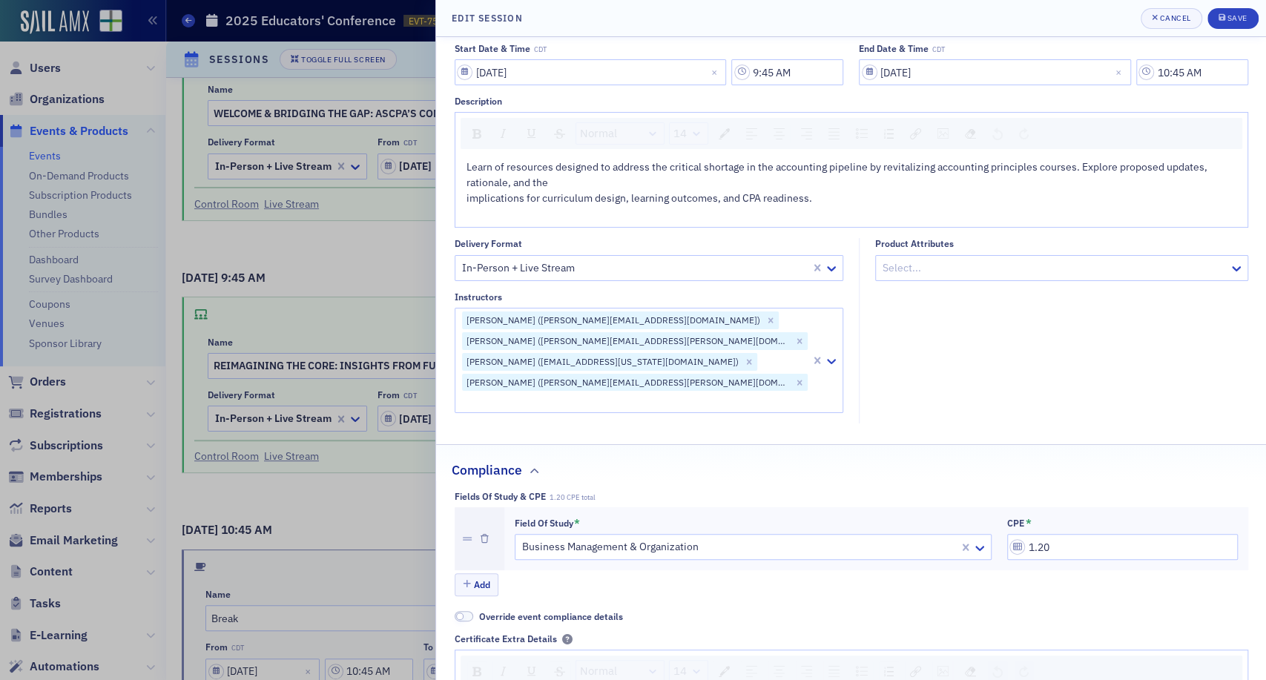
scroll to position [82, 0]
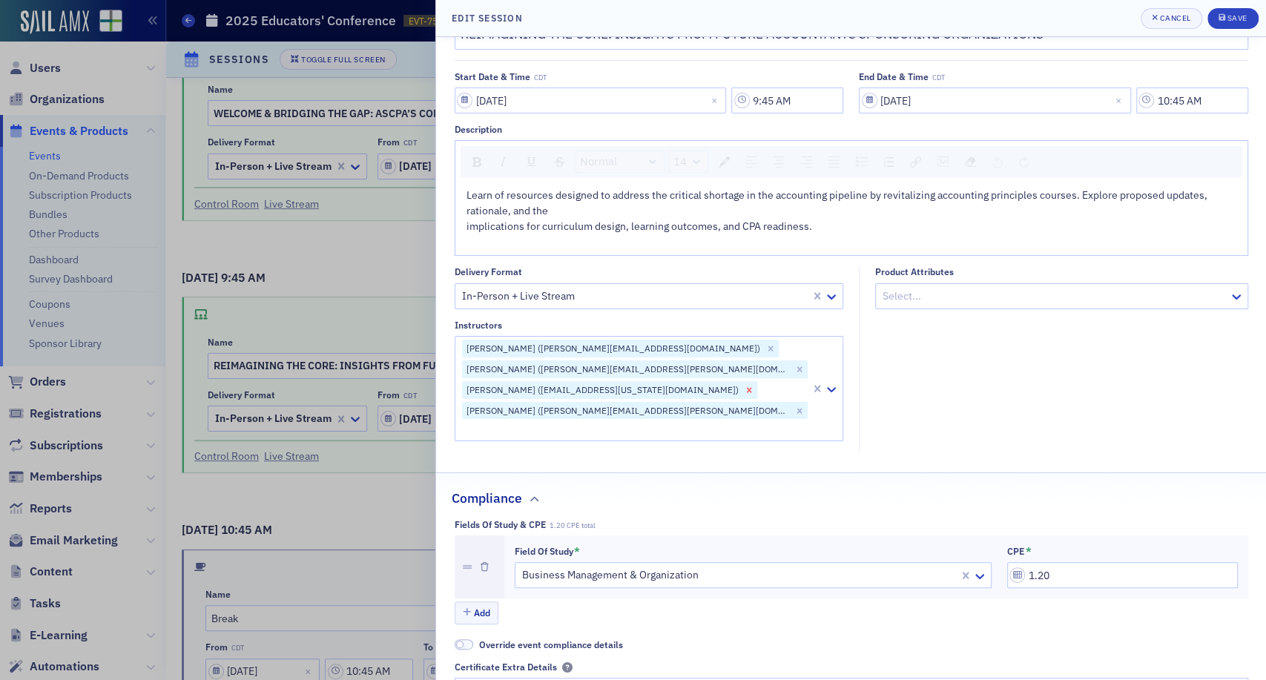
click at [746, 389] on icon "Remove Bethany Booth (bbooth@alabama.cpa)" at bounding box center [748, 389] width 5 height 5
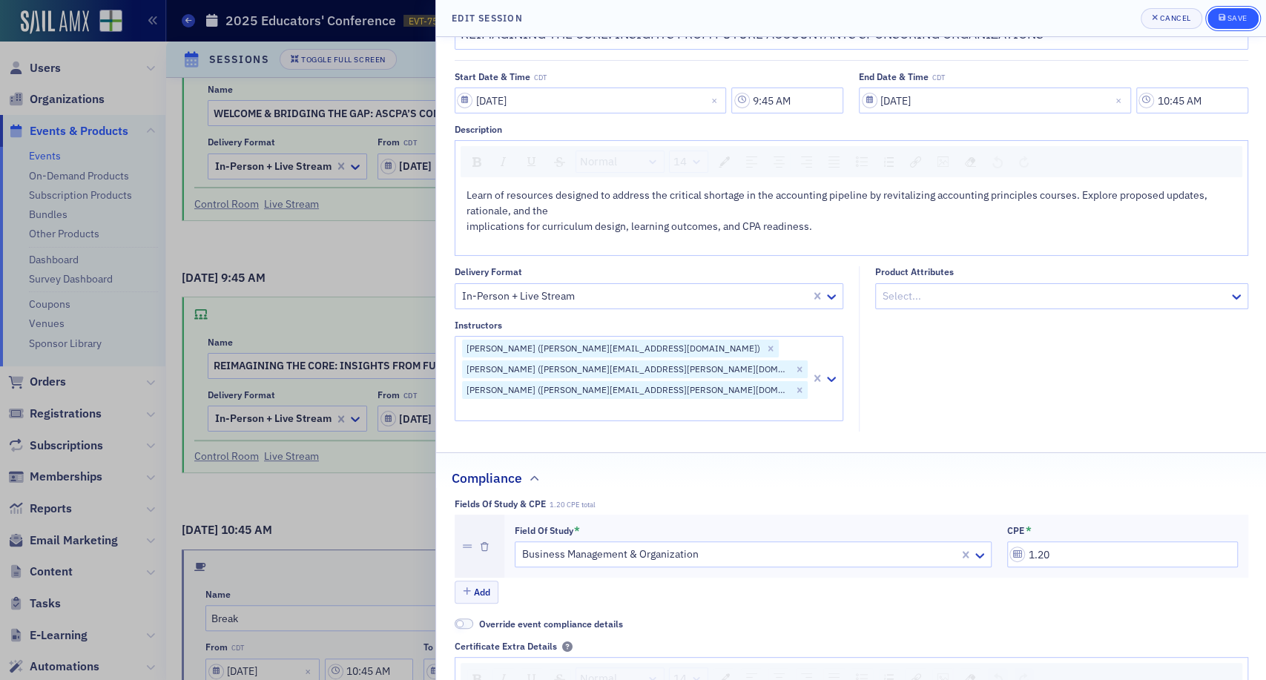
click at [1215, 27] on button "Save" at bounding box center [1232, 18] width 51 height 21
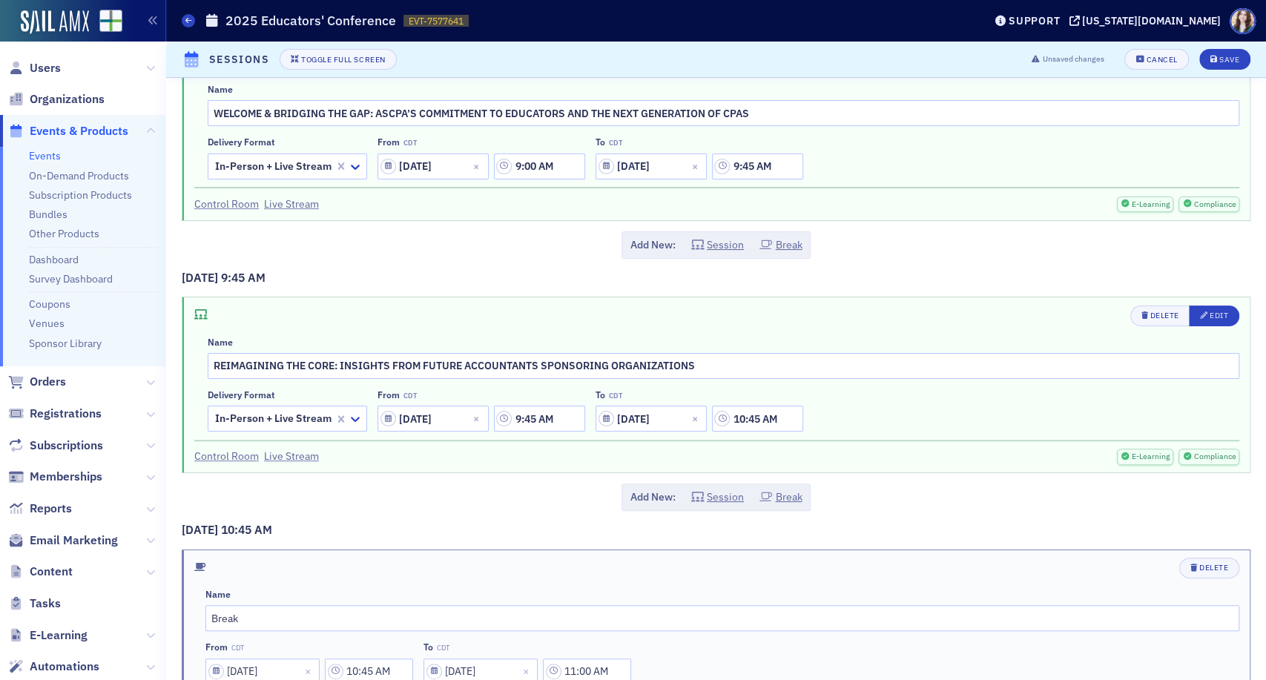
scroll to position [0, 0]
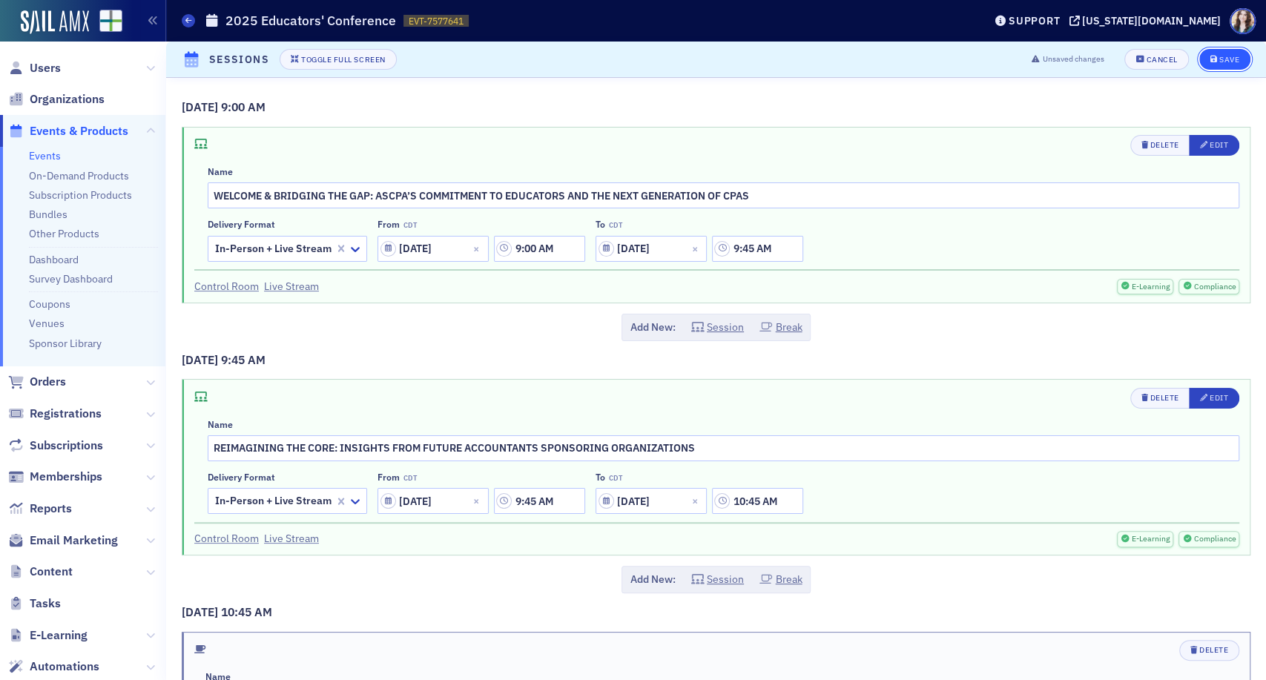
click at [1220, 63] on div "Save" at bounding box center [1229, 60] width 20 height 8
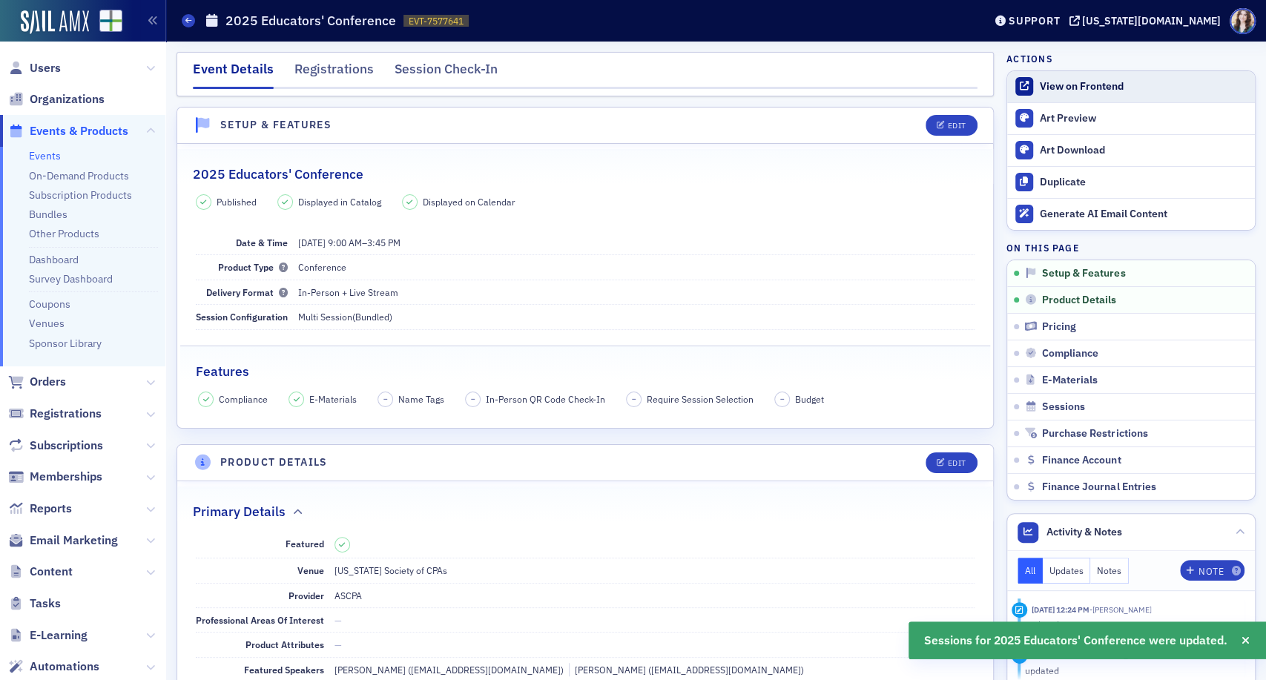
click at [1042, 80] on div "View on Frontend" at bounding box center [1143, 86] width 208 height 13
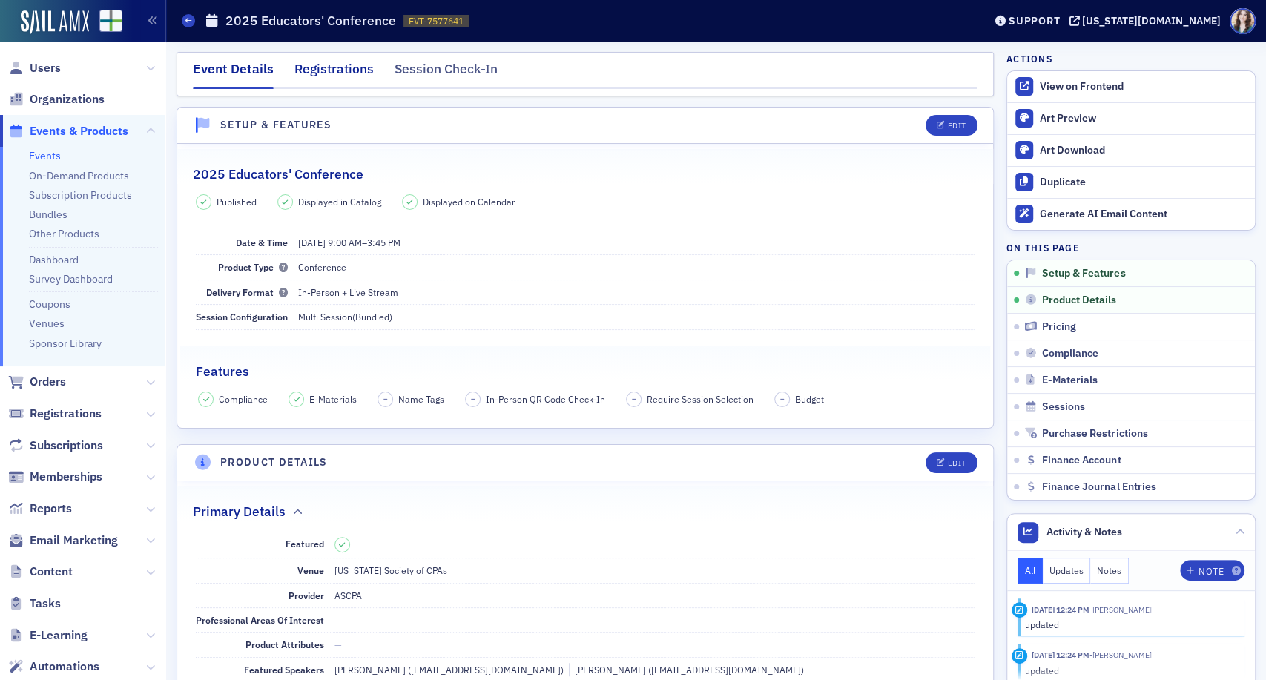
click at [326, 73] on div "Registrations" at bounding box center [333, 72] width 79 height 27
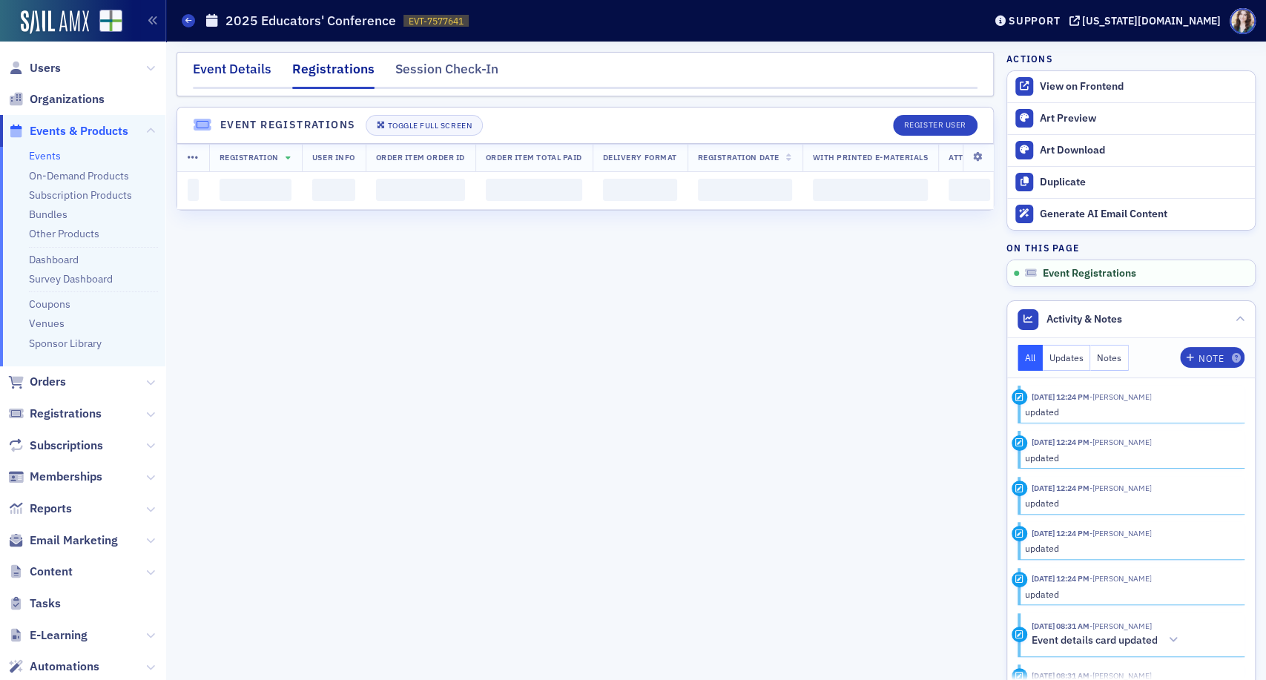
click at [224, 73] on div "Event Details" at bounding box center [232, 72] width 79 height 27
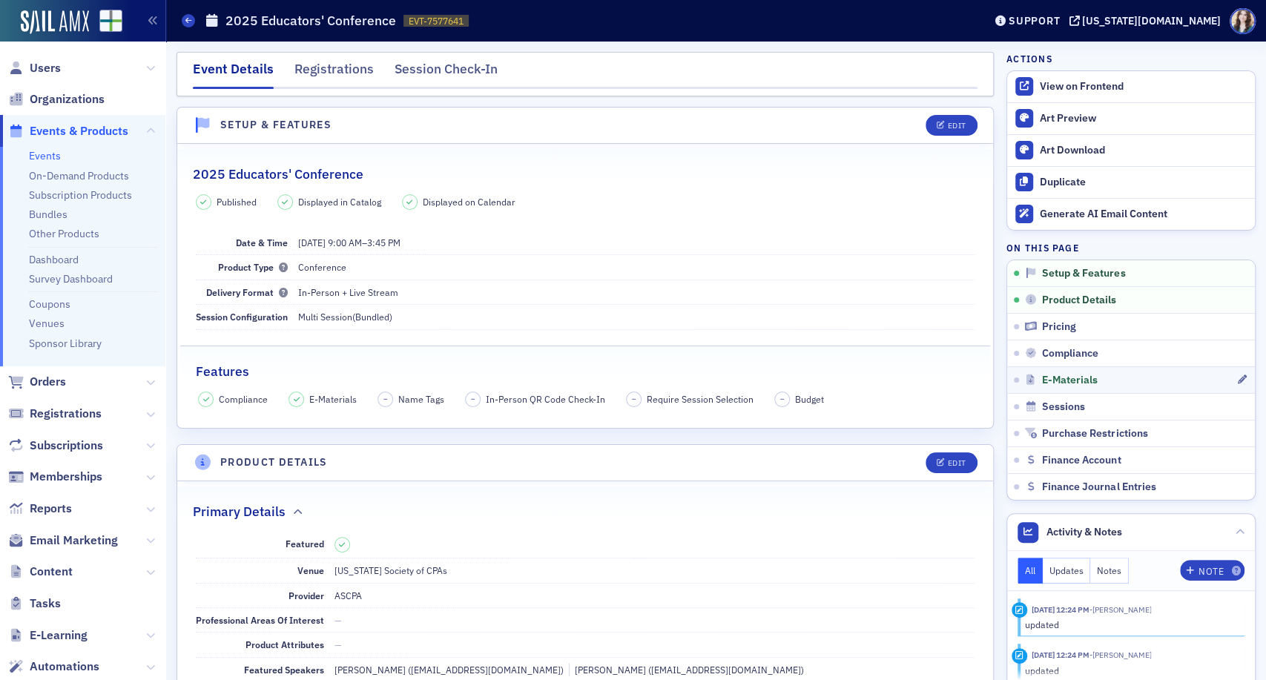
click at [1057, 387] on link "E-Materials" at bounding box center [1131, 379] width 248 height 27
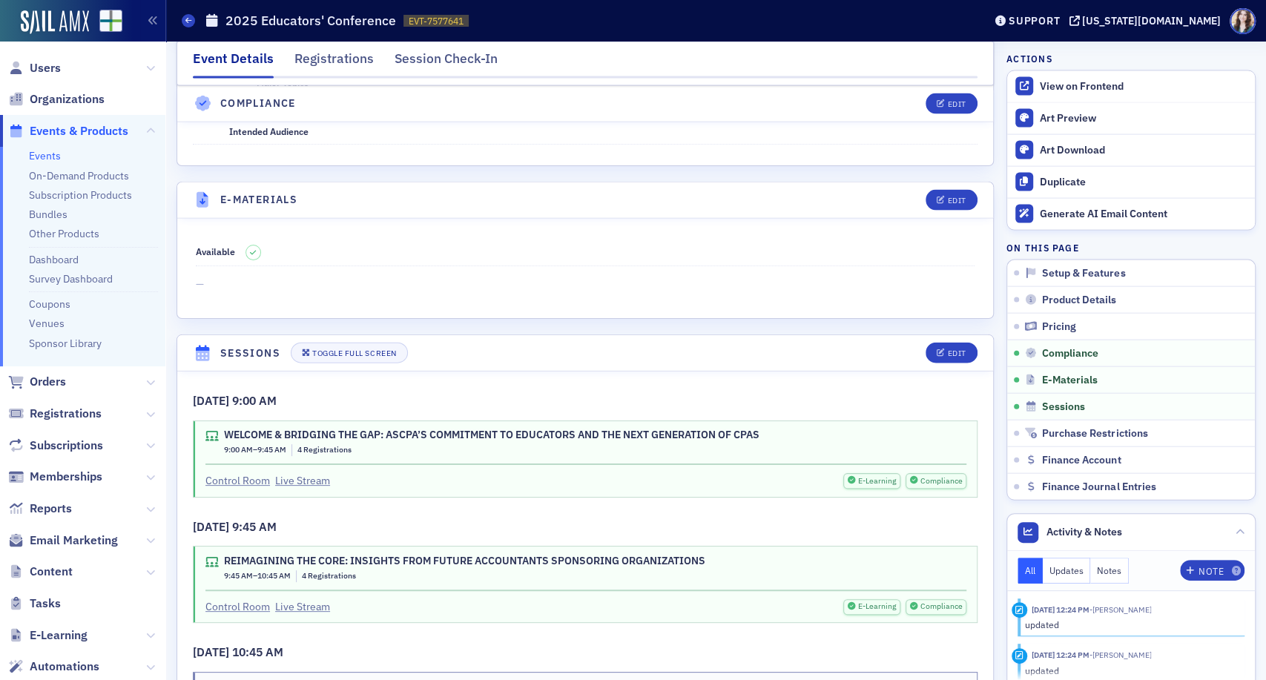
scroll to position [2123, 0]
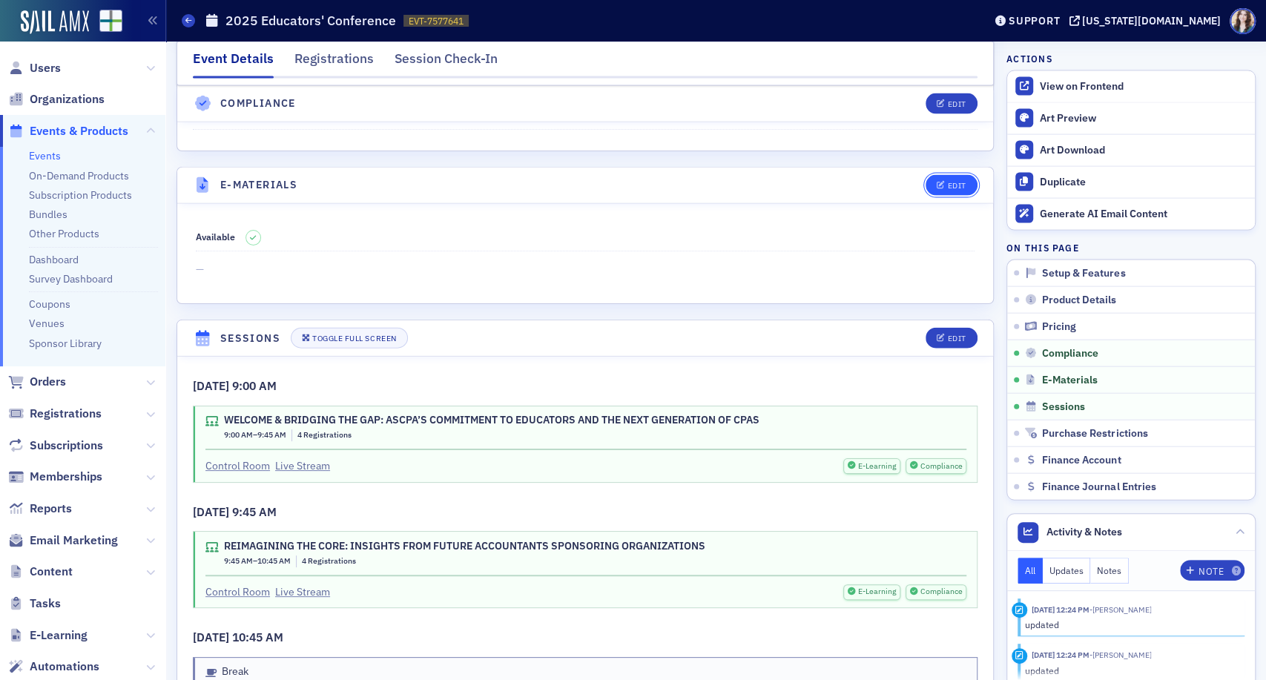
click at [945, 175] on button "Edit" at bounding box center [950, 185] width 51 height 21
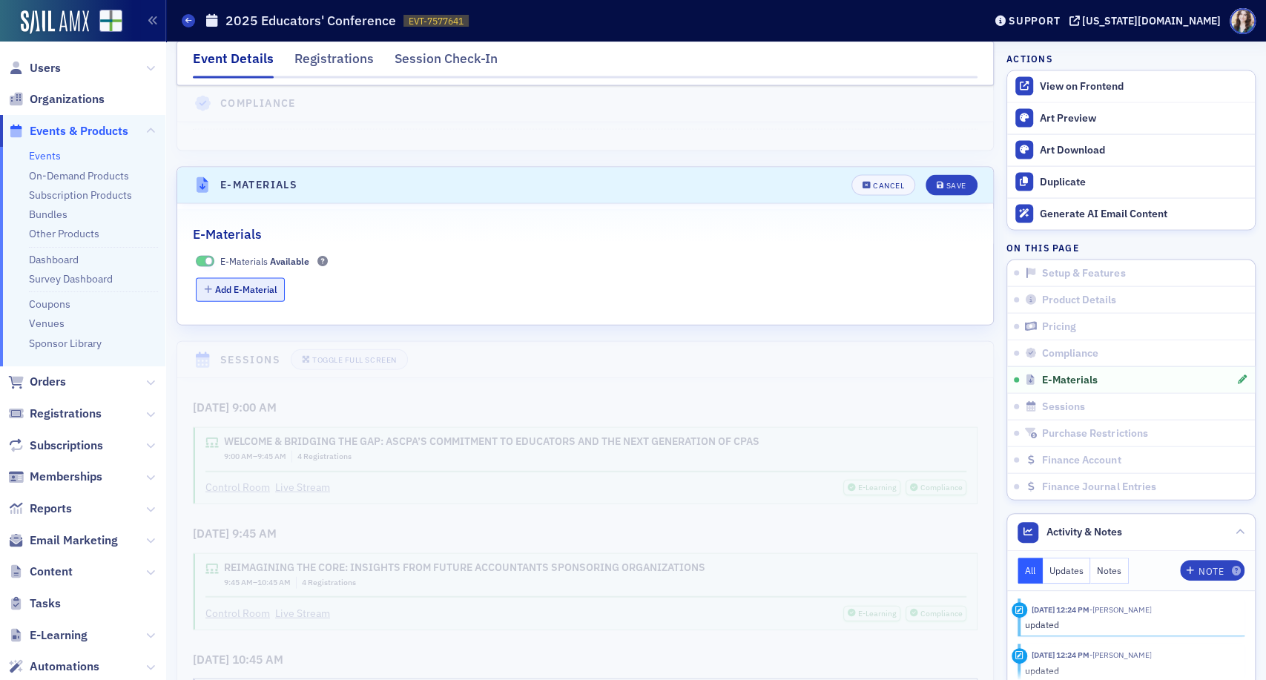
click at [208, 285] on icon "button" at bounding box center [208, 289] width 8 height 9
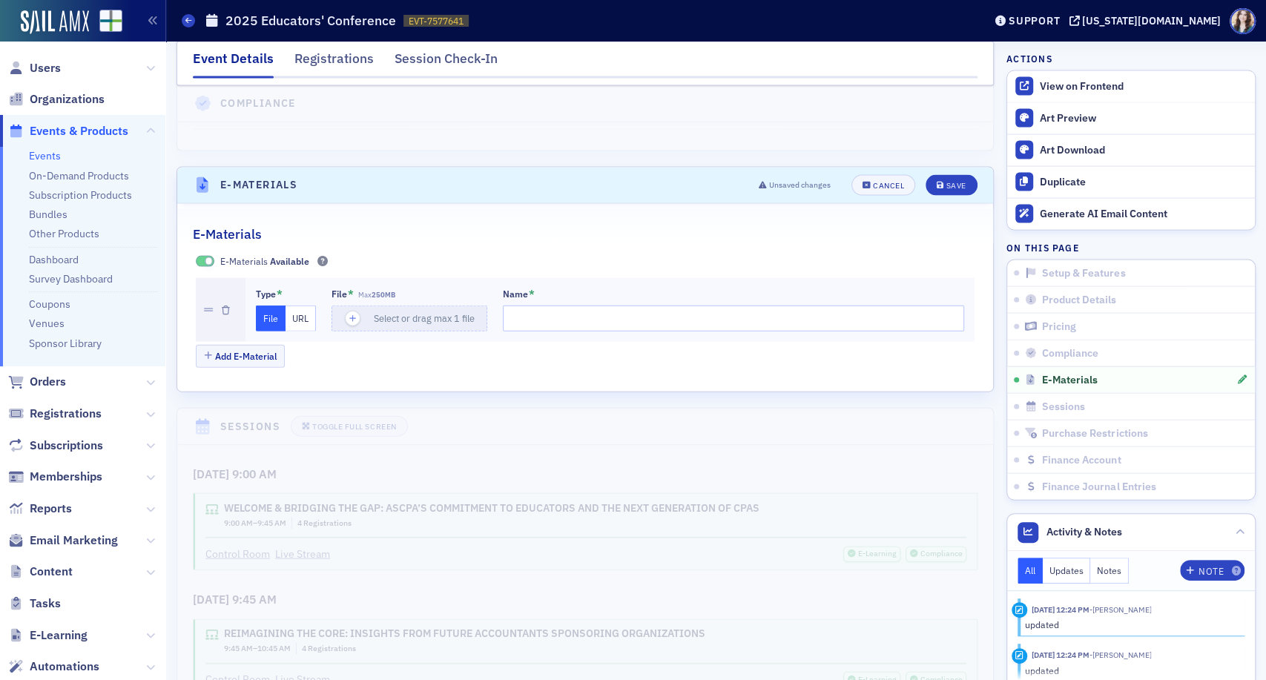
click at [308, 305] on button "URL" at bounding box center [300, 318] width 30 height 26
click at [374, 305] on input "url" at bounding box center [411, 318] width 160 height 26
drag, startPoint x: 280, startPoint y: 242, endPoint x: 310, endPoint y: 241, distance: 29.7
click at [279, 305] on button "File" at bounding box center [271, 318] width 30 height 26
click at [396, 312] on span "Select or drag max 1 file" at bounding box center [424, 318] width 101 height 12
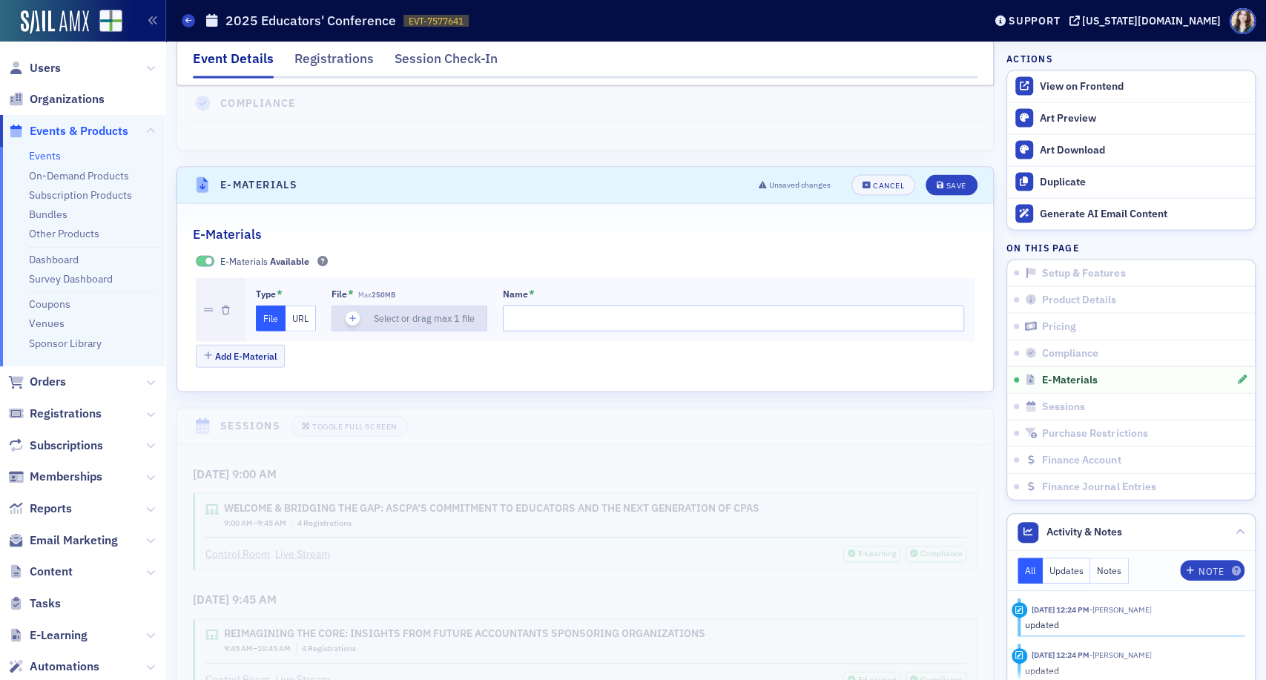
type input "JB AND BB SLIDES - PATHWAYS"
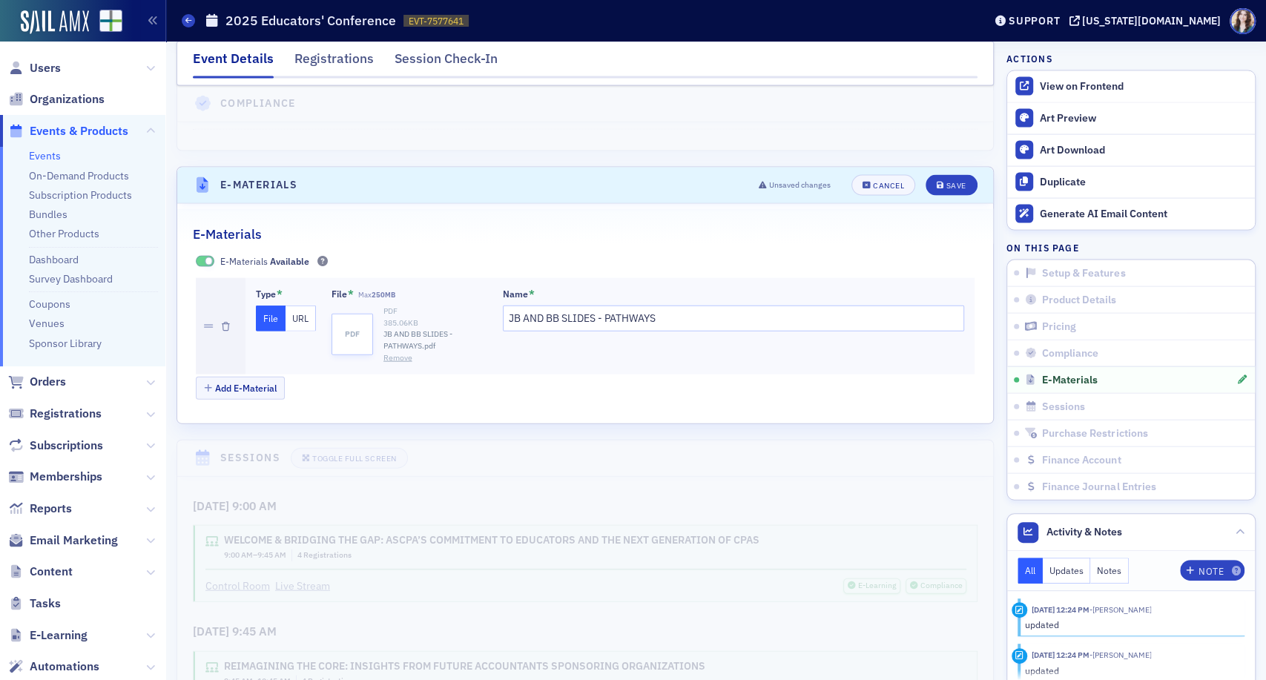
click at [853, 254] on div "E-Materials Available" at bounding box center [585, 260] width 779 height 13
click at [945, 182] on div "Save" at bounding box center [955, 186] width 20 height 8
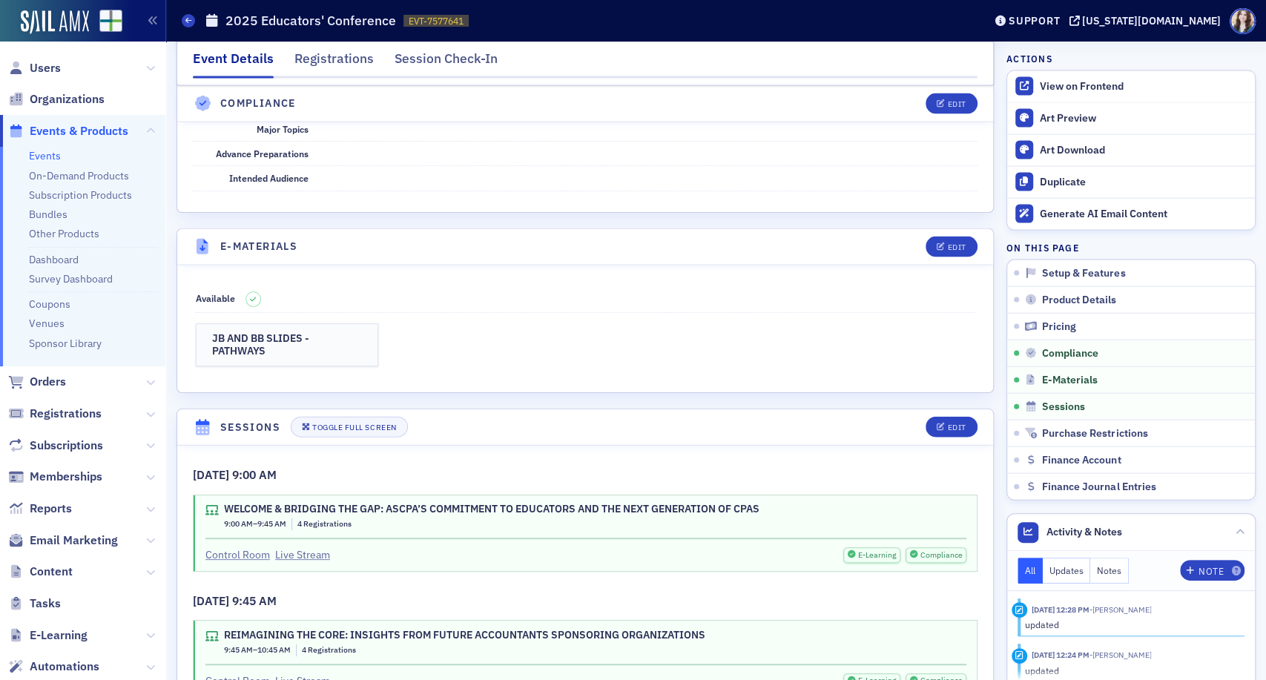
scroll to position [2287, 0]
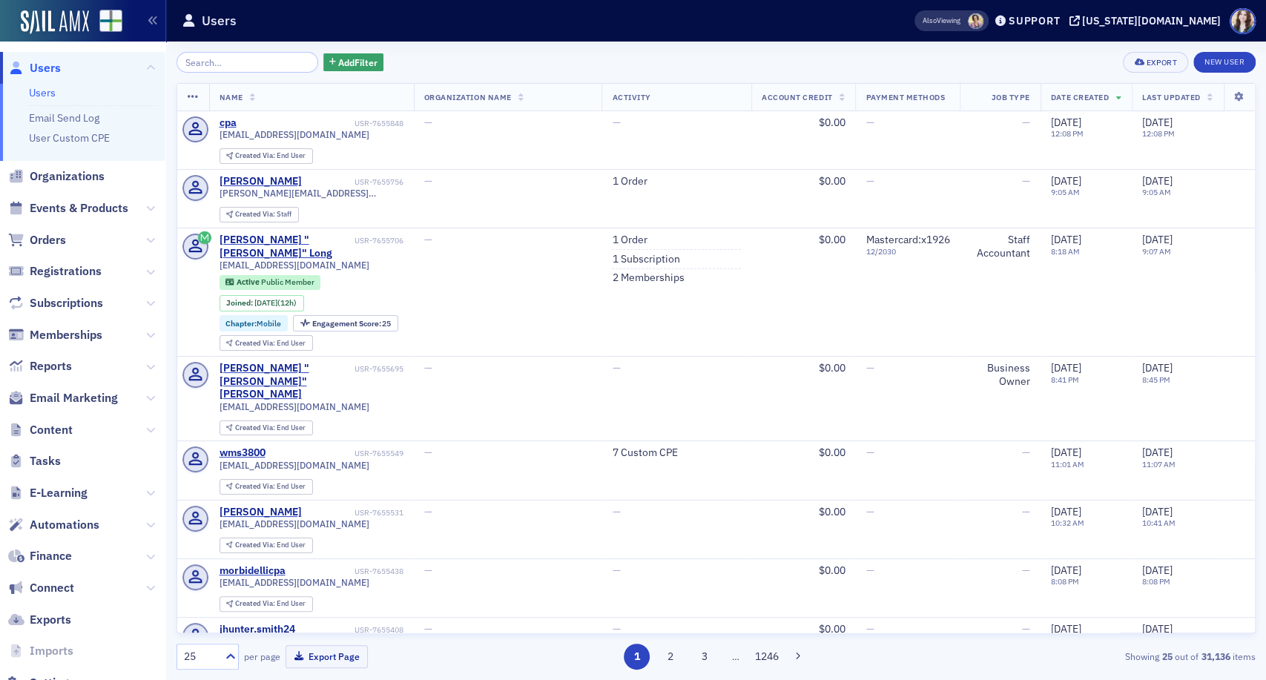
click at [398, 63] on div "Add Filter Export New User" at bounding box center [715, 62] width 1079 height 21
click at [404, 42] on div "Add Filter Export New User Name Organization Name Activity Account Credit Payme…" at bounding box center [715, 361] width 1079 height 638
